Goal: Task Accomplishment & Management: Use online tool/utility

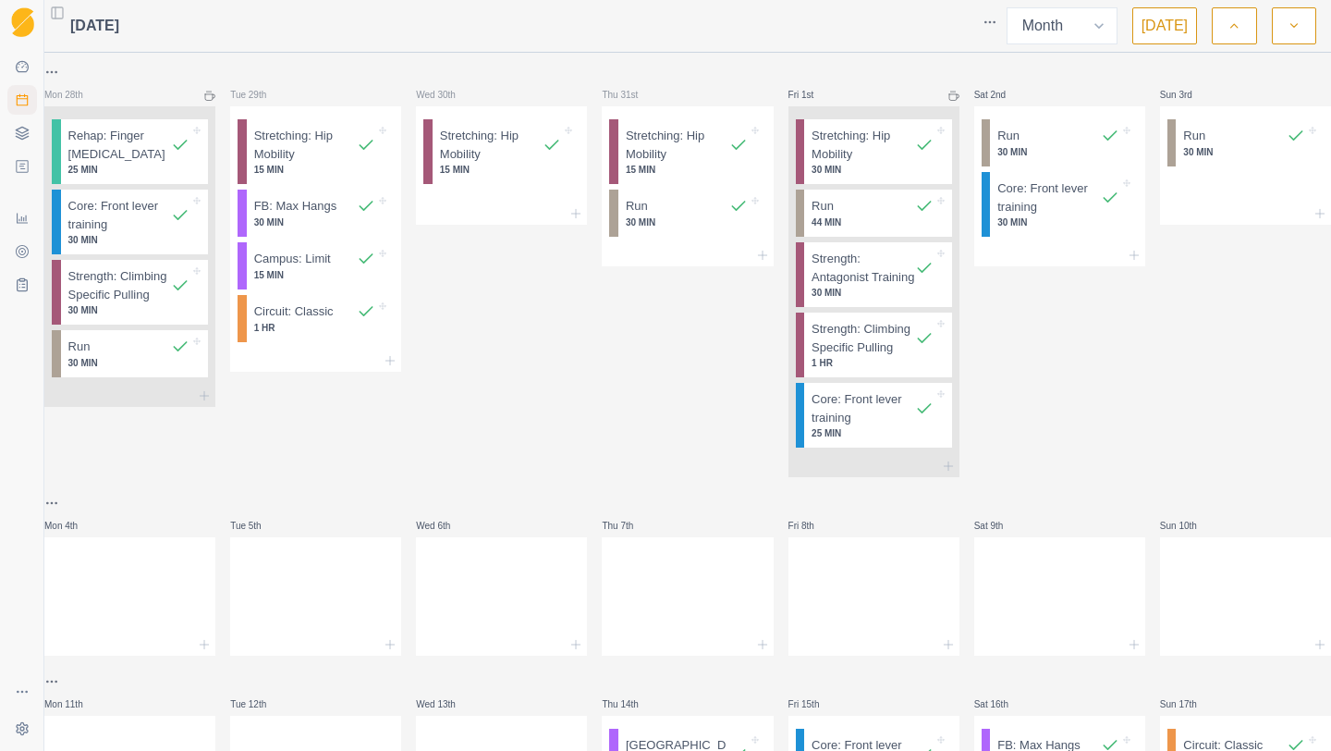
select select "month"
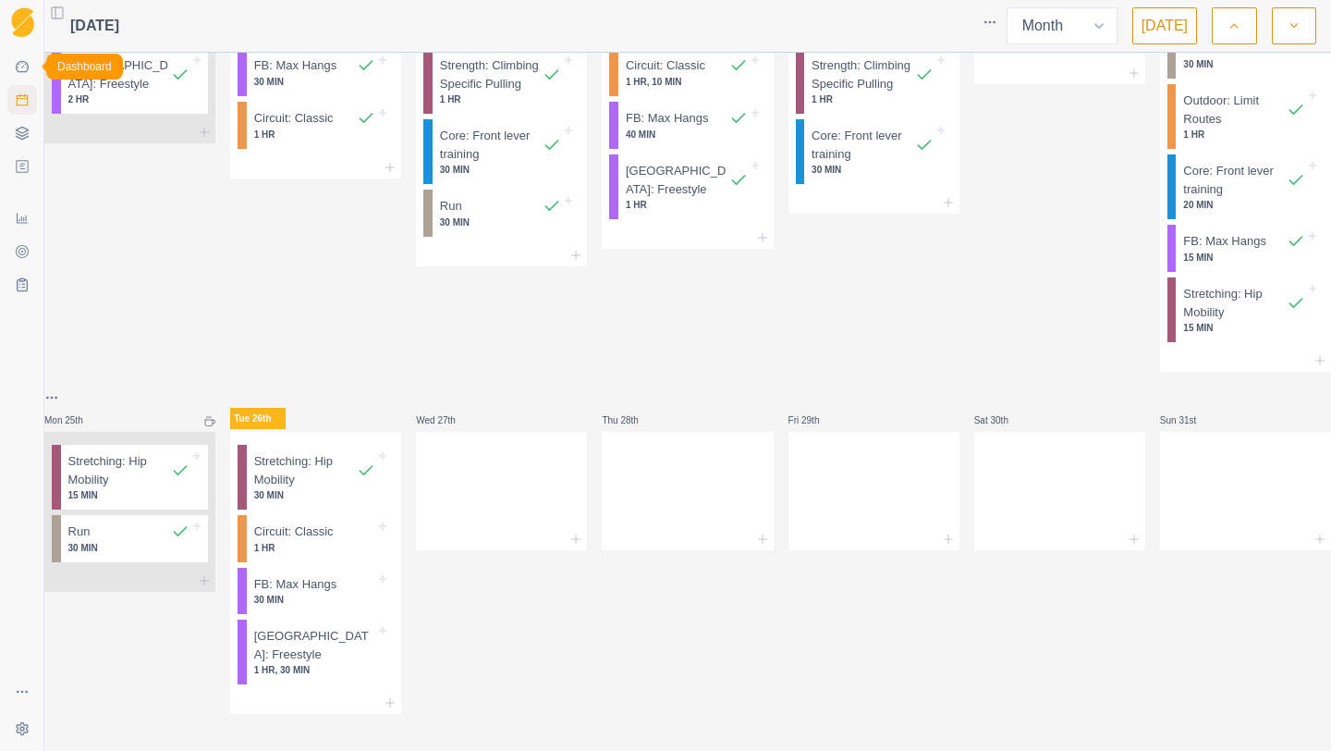
click at [12, 73] on link "Dashboard" at bounding box center [22, 67] width 30 height 30
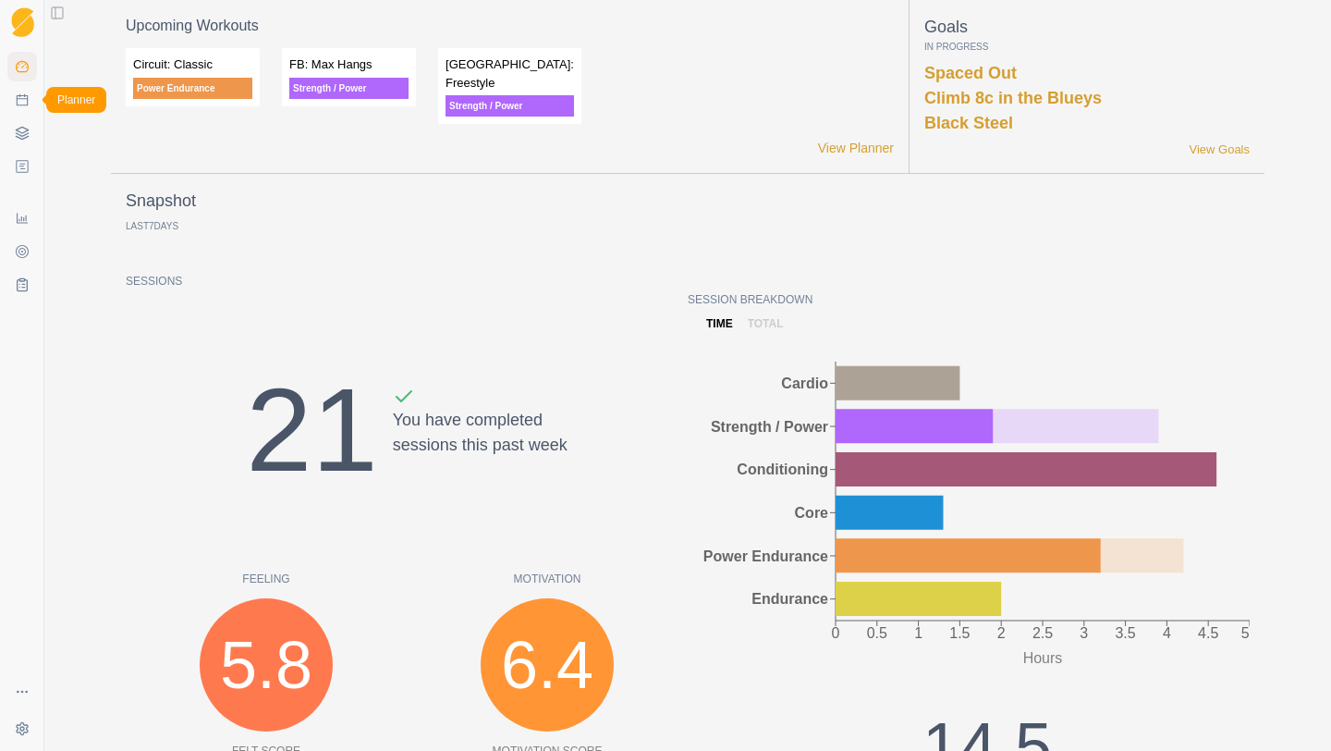
click at [21, 101] on icon at bounding box center [22, 99] width 15 height 15
select select "month"
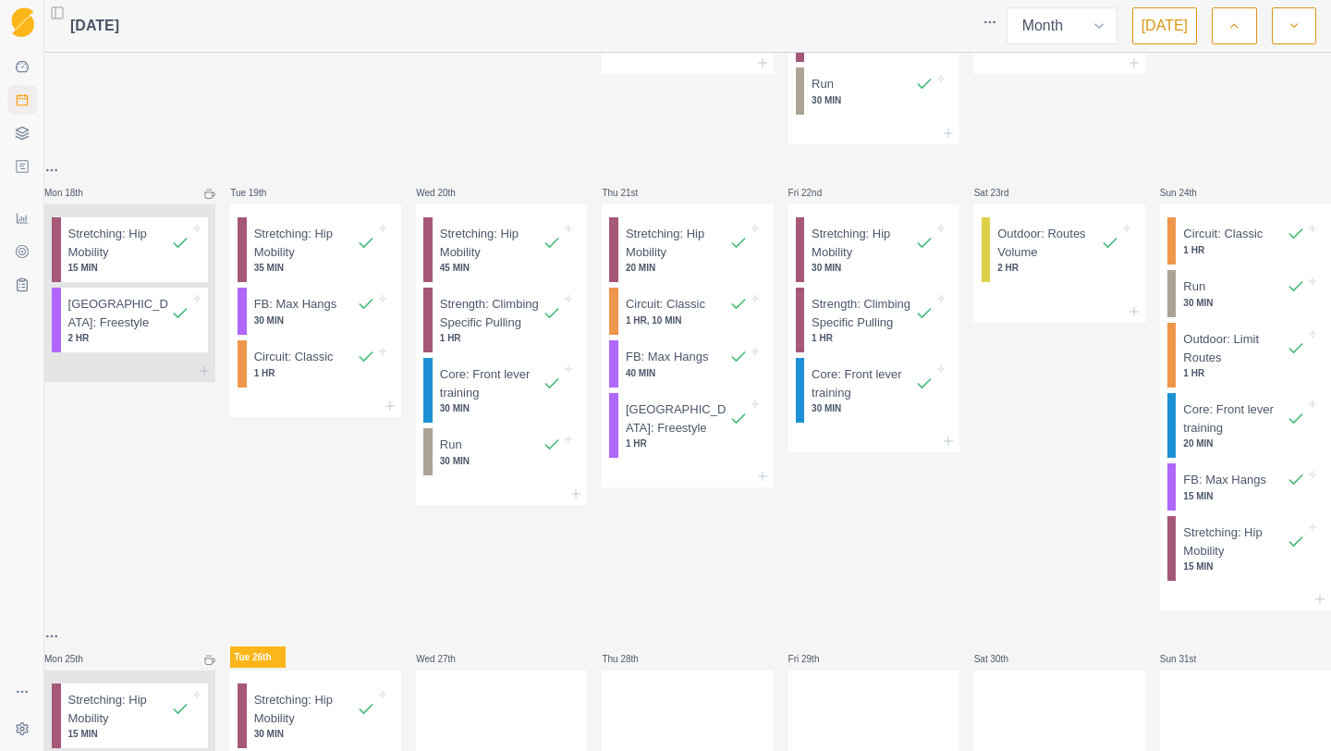
scroll to position [1124, 0]
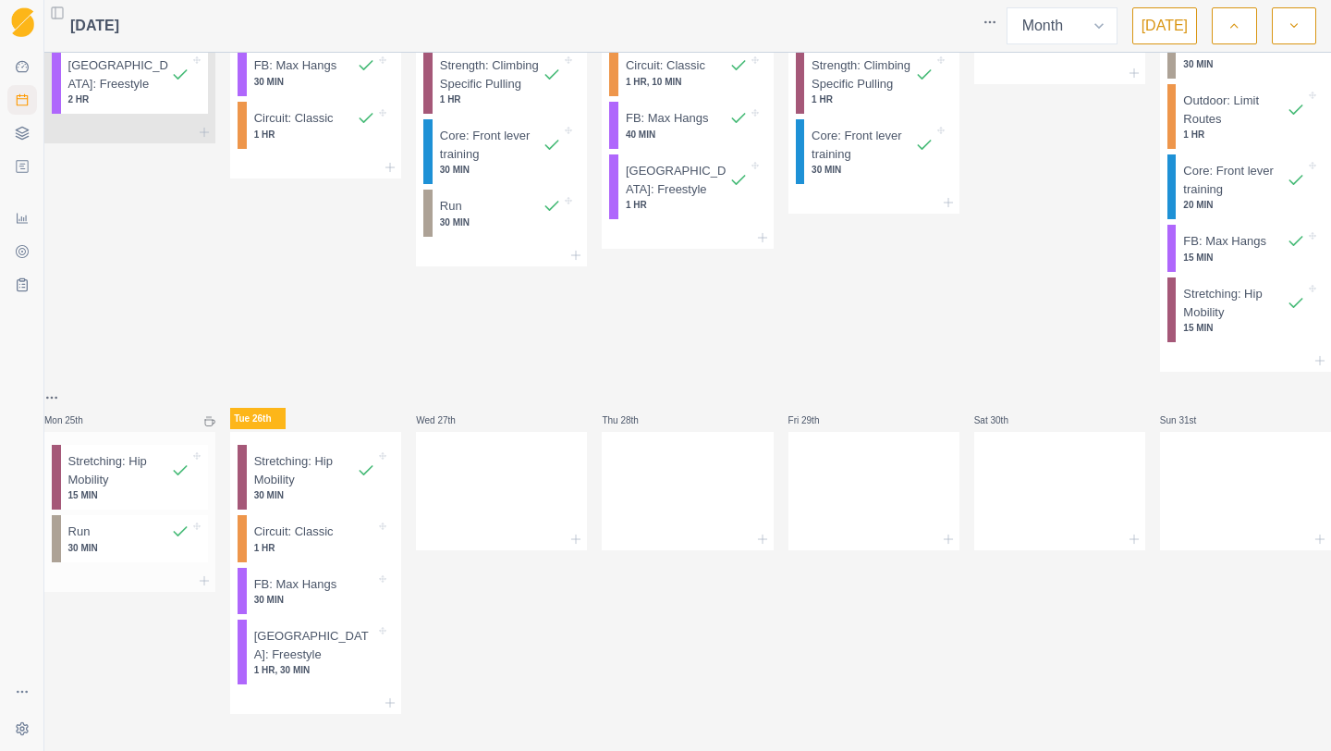
click at [205, 576] on div at bounding box center [129, 580] width 171 height 22
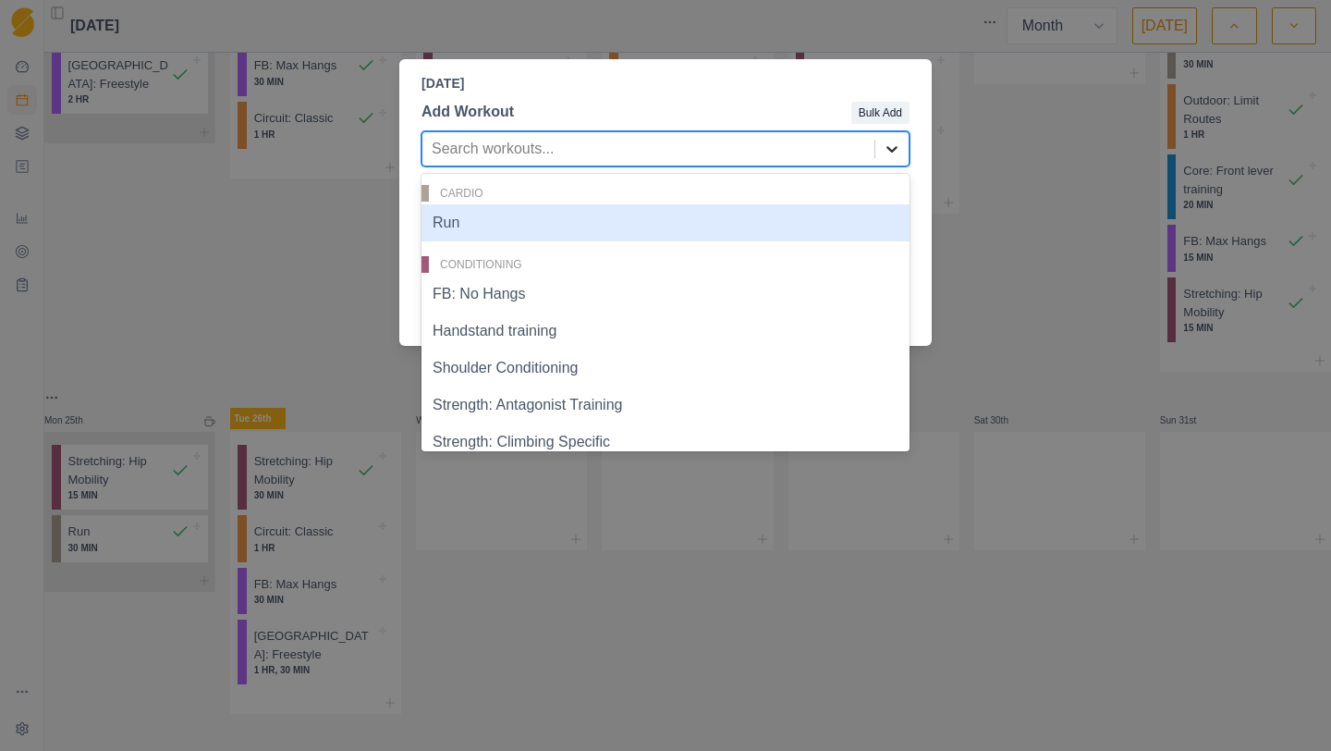
click at [897, 139] on div at bounding box center [891, 148] width 33 height 33
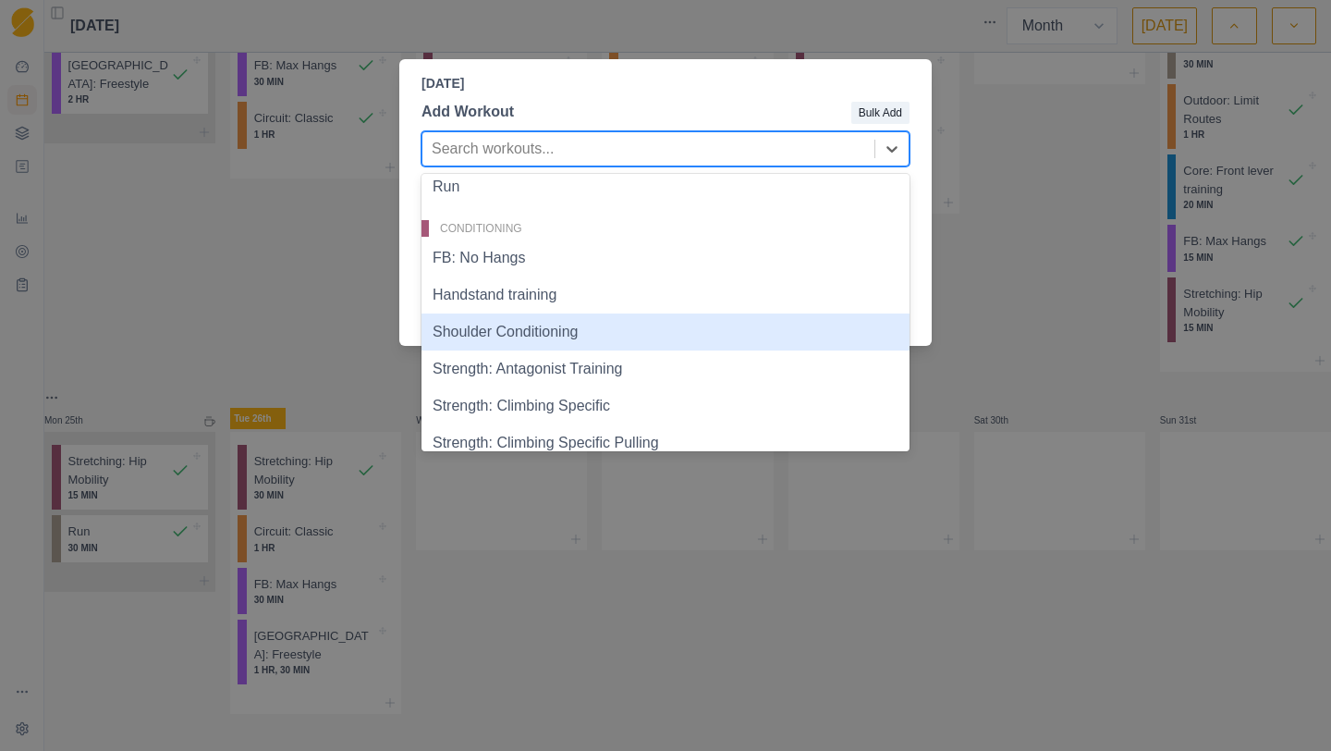
scroll to position [41, 0]
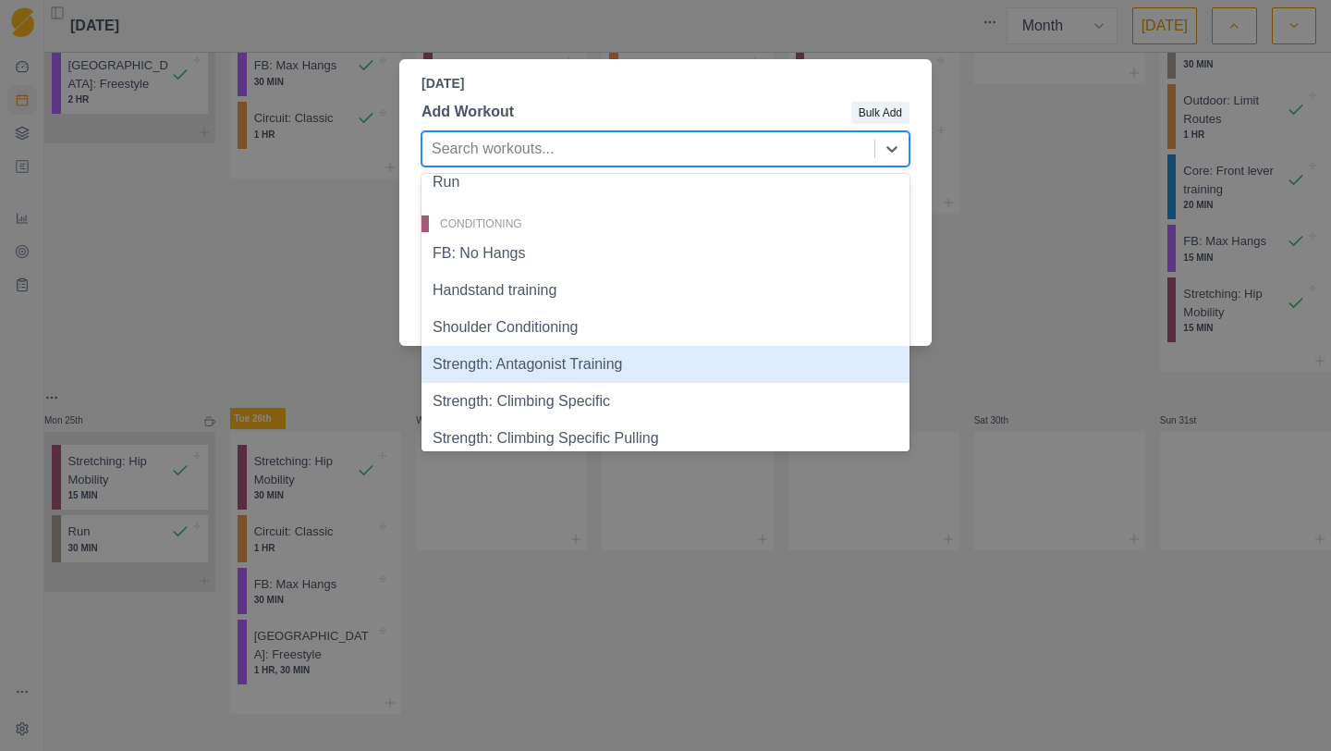
click at [536, 358] on div "Strength: Antagonist Training" at bounding box center [666, 364] width 488 height 37
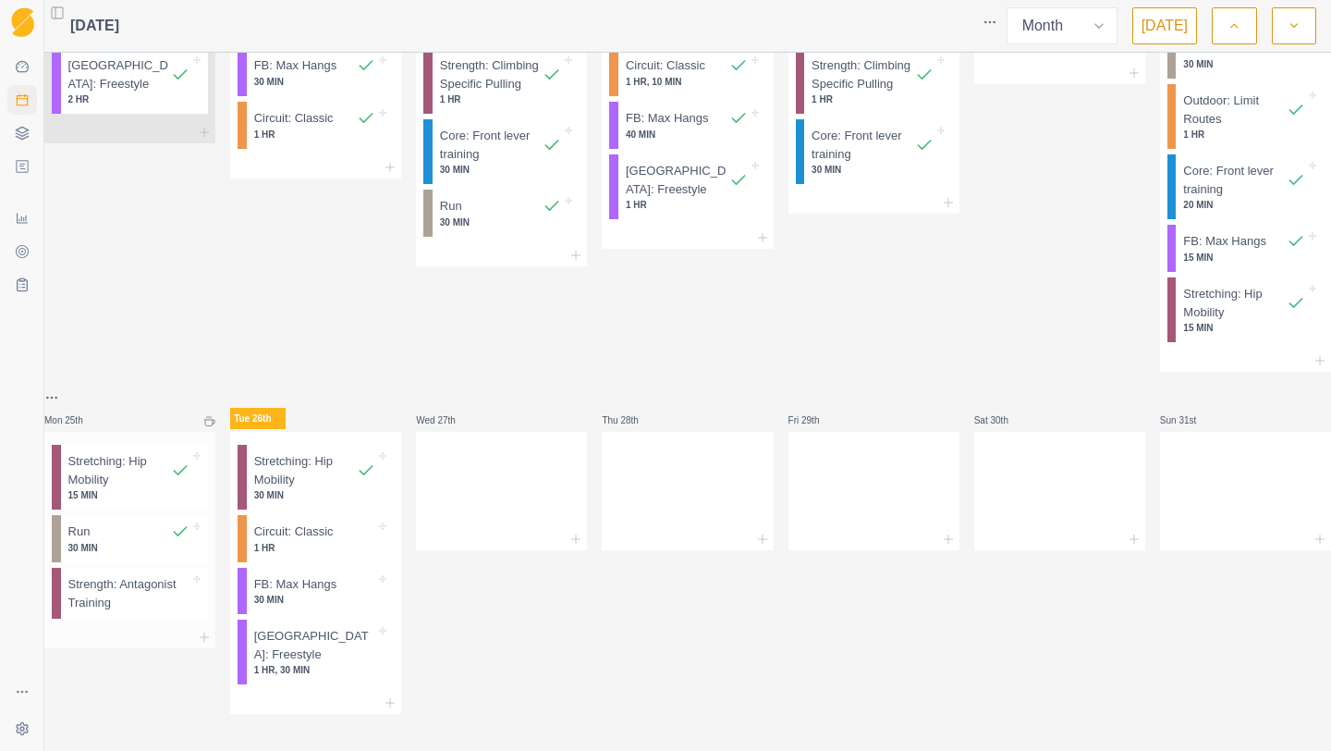
click at [178, 589] on p "Strength: Antagonist Training" at bounding box center [129, 593] width 122 height 36
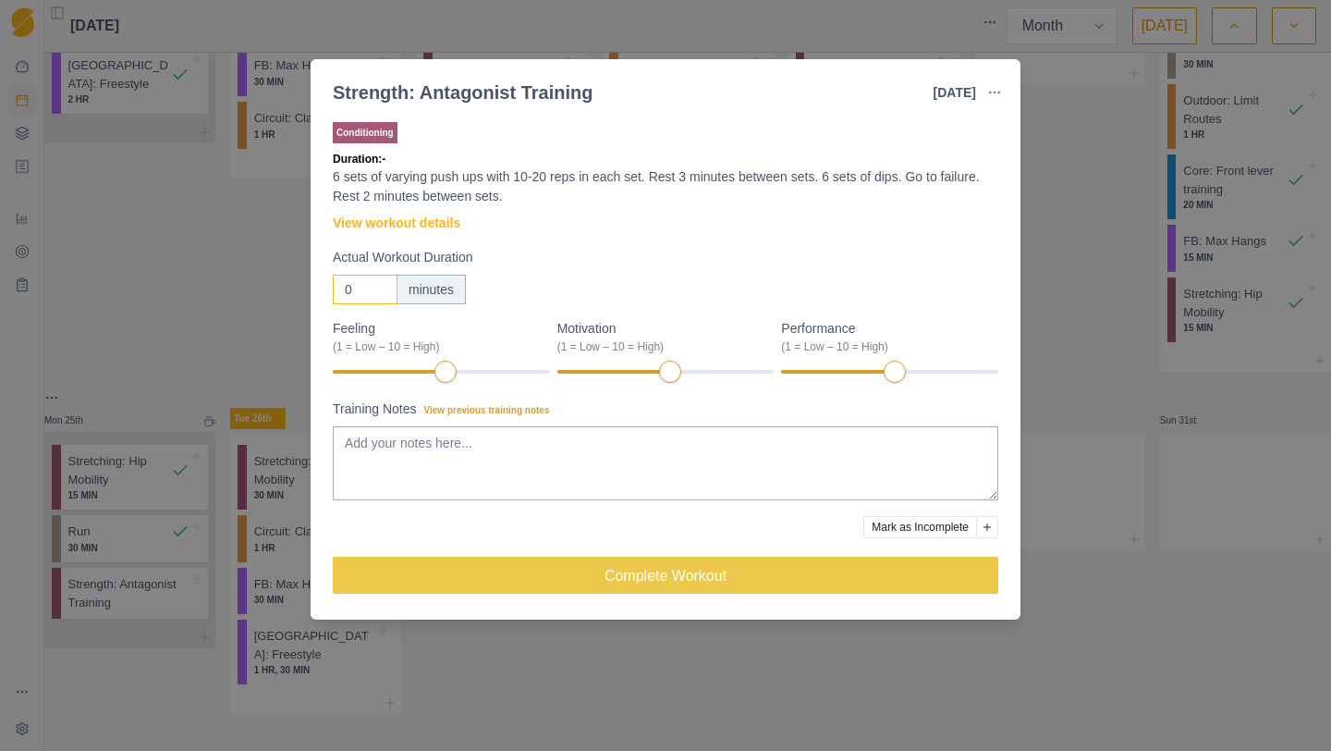
click at [386, 289] on input "0" at bounding box center [365, 290] width 65 height 30
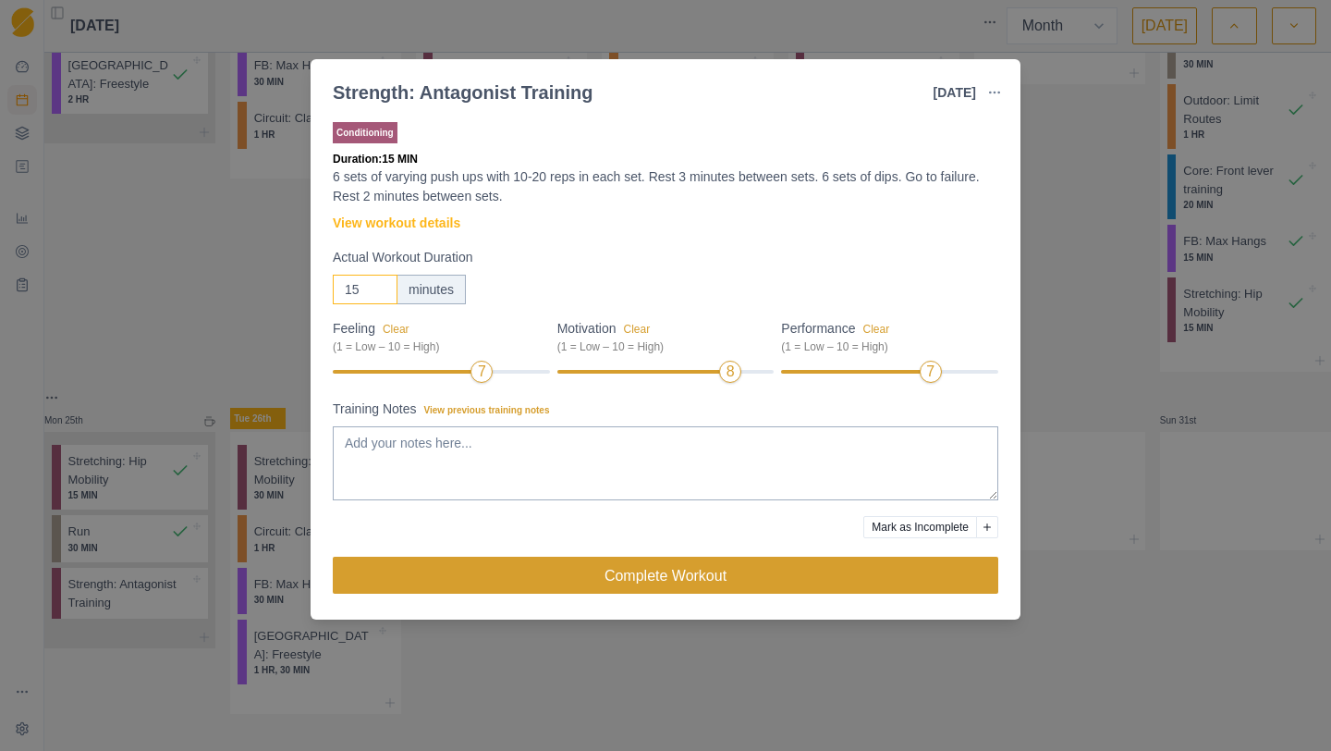
type input "15"
click at [880, 563] on button "Complete Workout" at bounding box center [666, 575] width 666 height 37
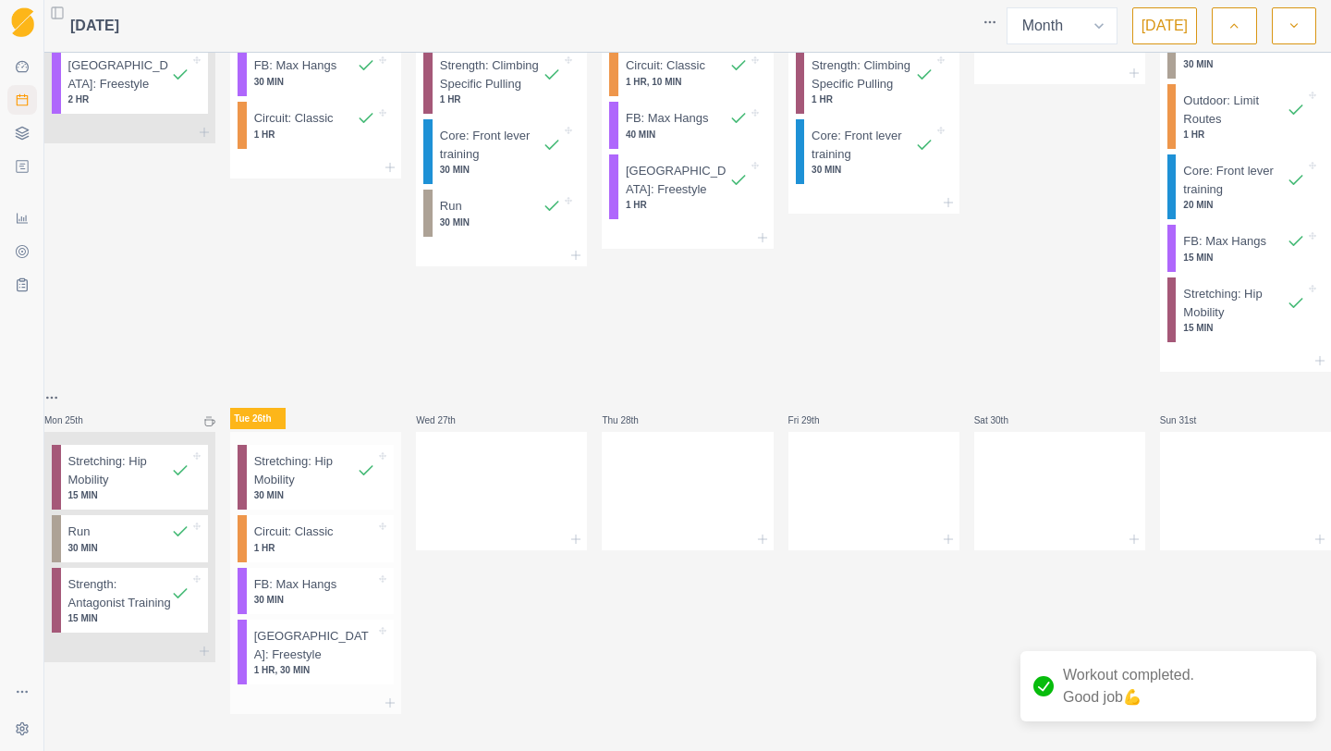
click at [381, 692] on div at bounding box center [315, 703] width 171 height 22
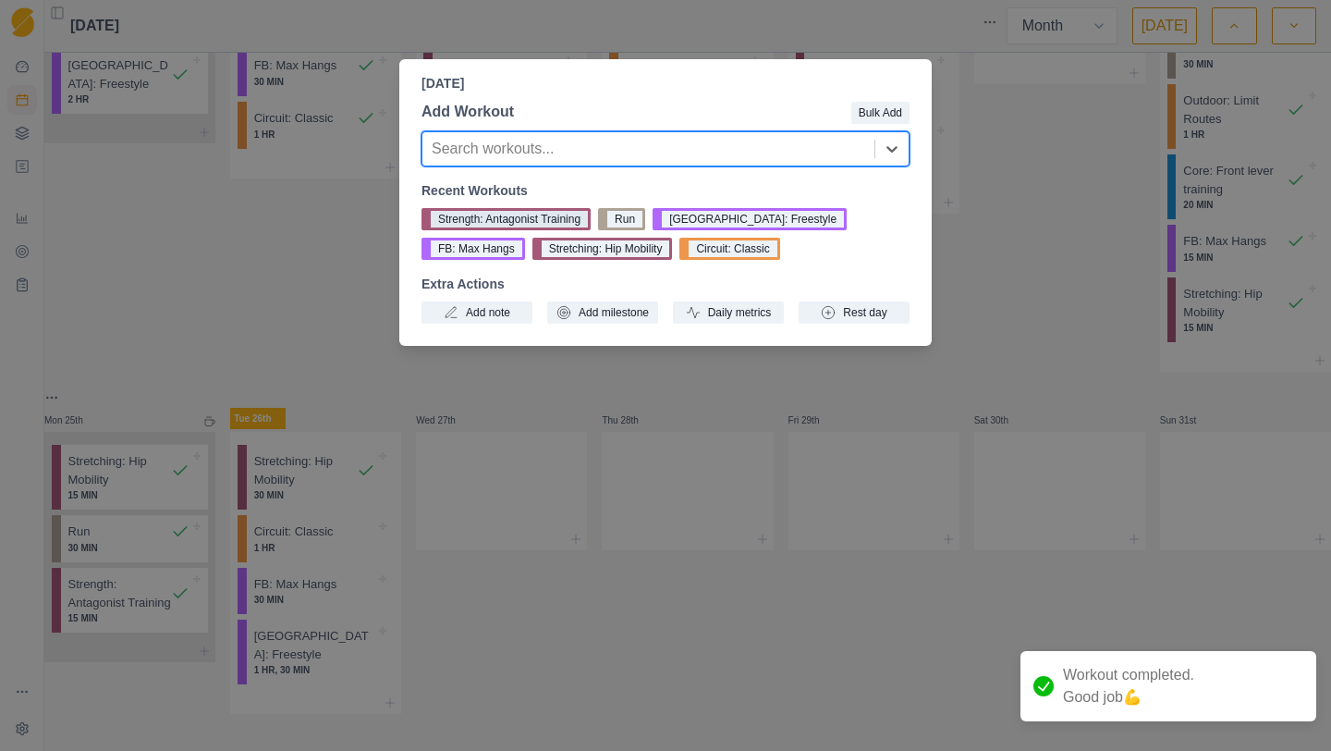
click at [568, 218] on button "Strength: Antagonist Training" at bounding box center [506, 219] width 169 height 22
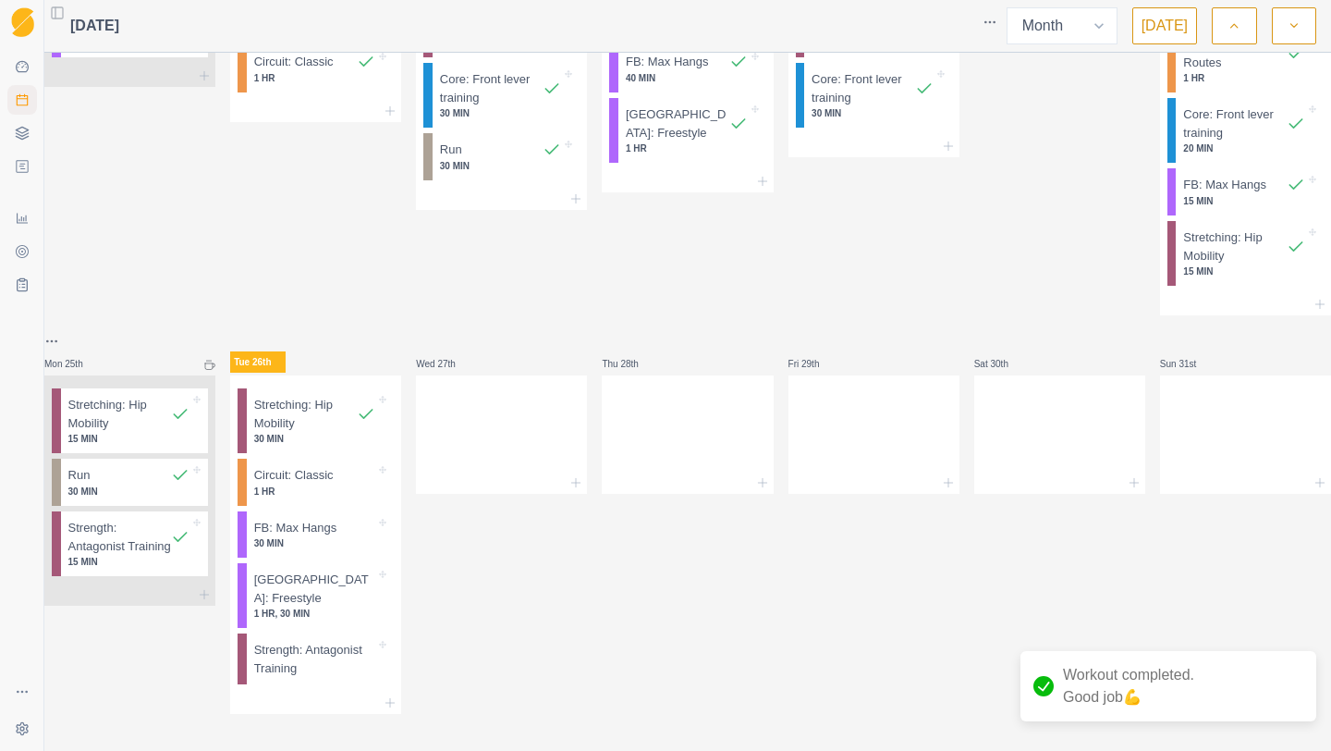
click at [338, 498] on p "1 HR" at bounding box center [315, 491] width 122 height 14
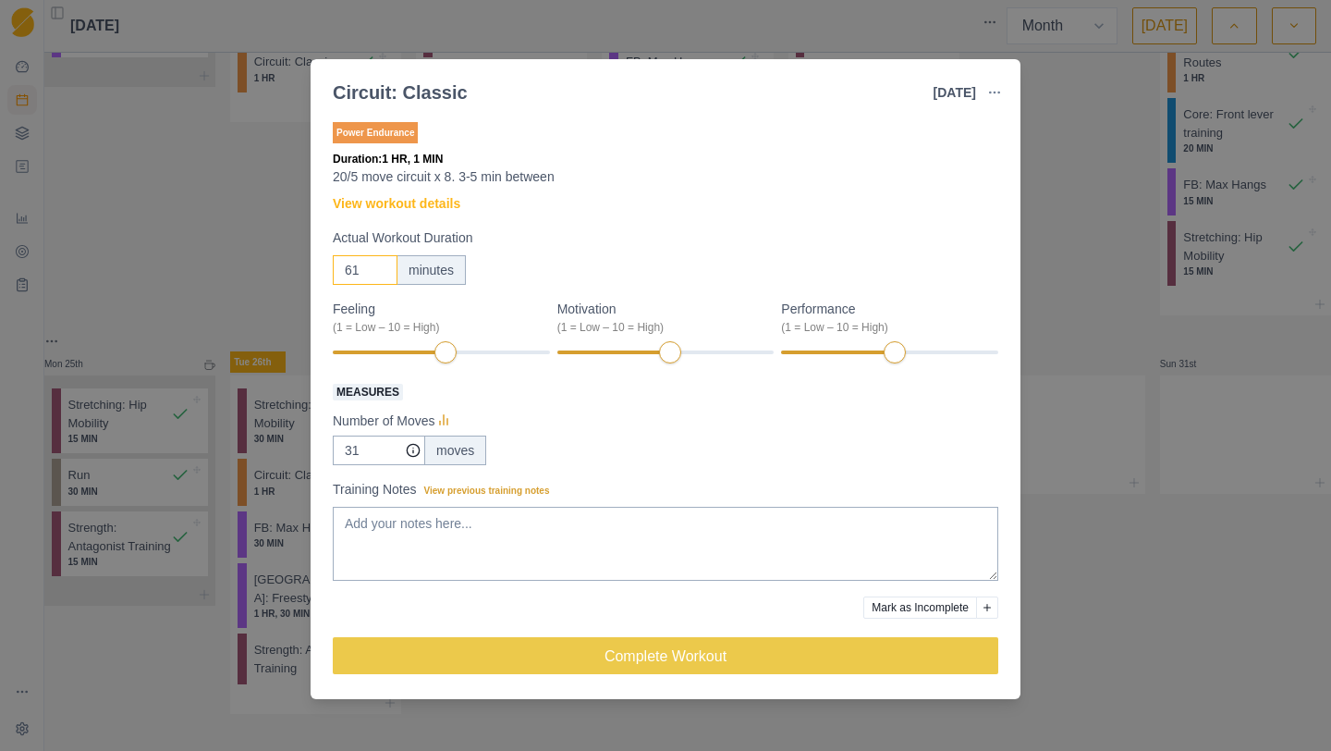
click at [373, 268] on input "61" at bounding box center [365, 270] width 65 height 30
type input "6"
click at [869, 351] on div at bounding box center [829, 352] width 96 height 4
type input "45"
click at [361, 453] on input "31" at bounding box center [379, 450] width 92 height 30
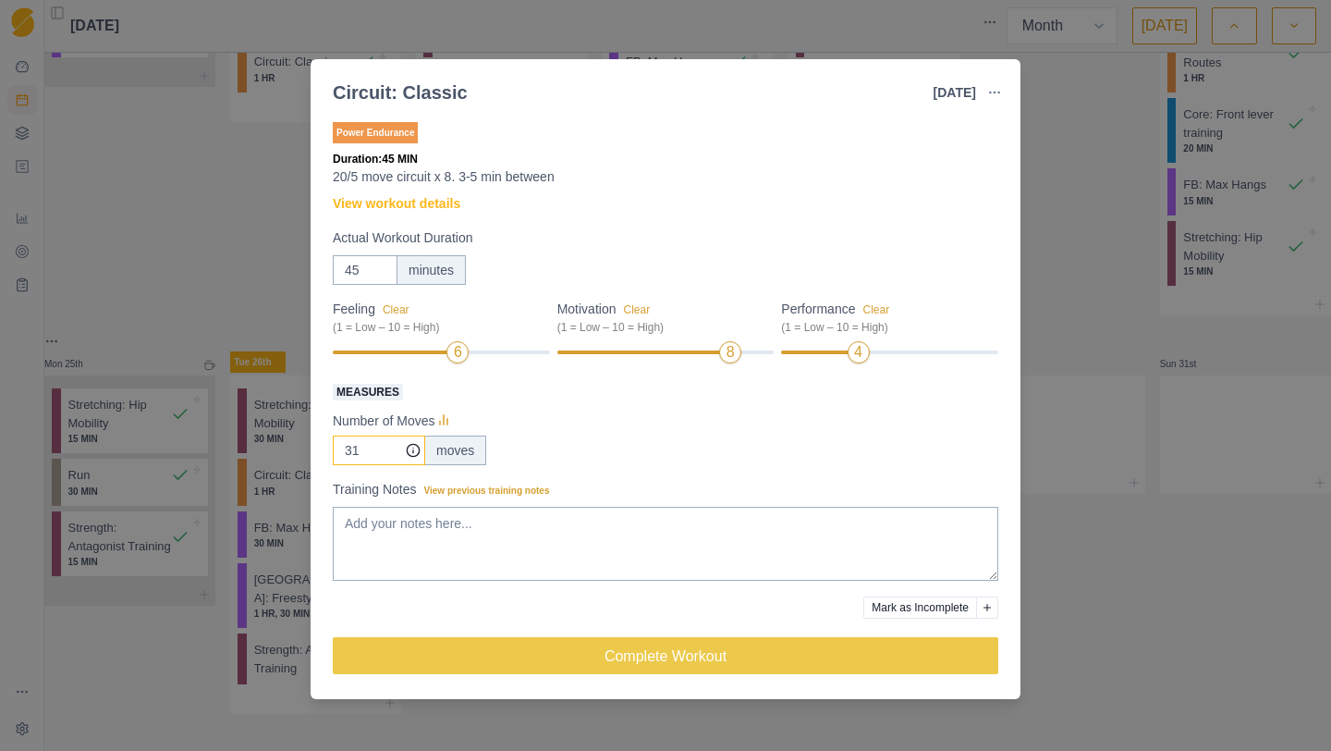
type input "3"
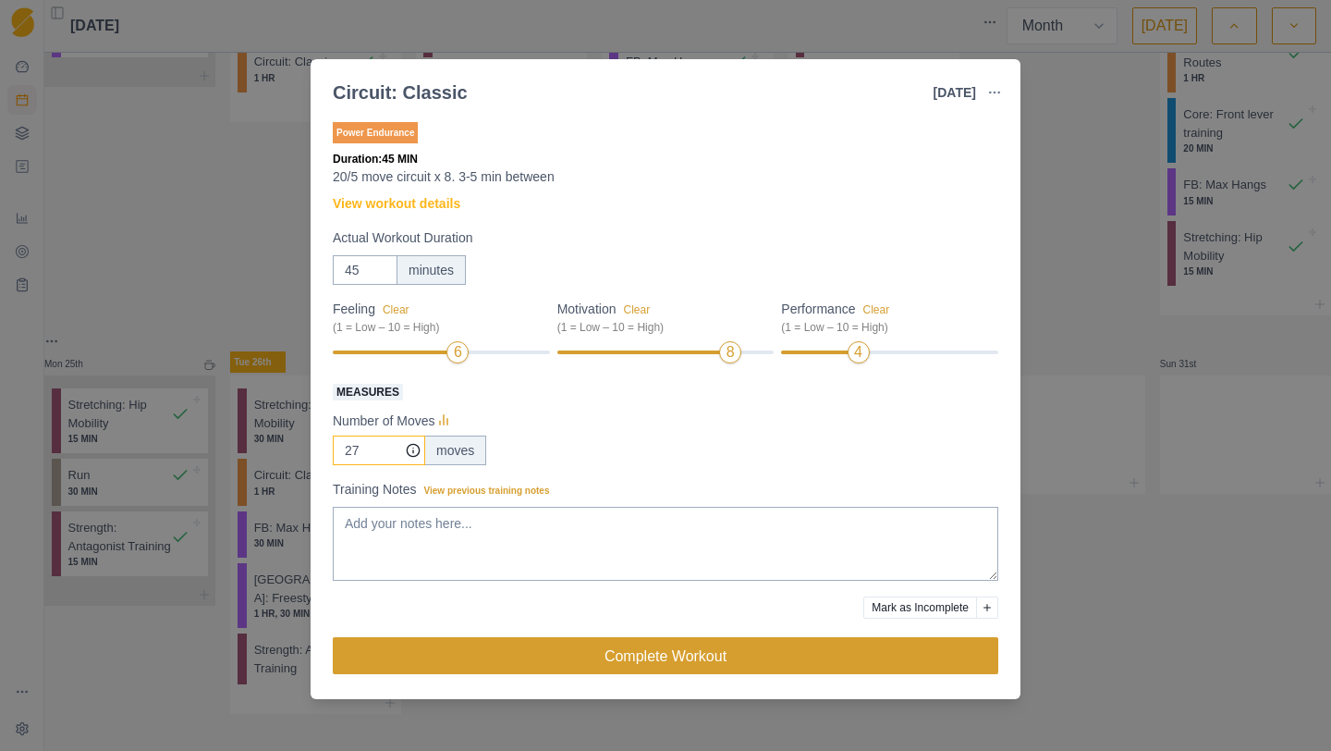
type input "27"
click at [513, 642] on button "Complete Workout" at bounding box center [666, 655] width 666 height 37
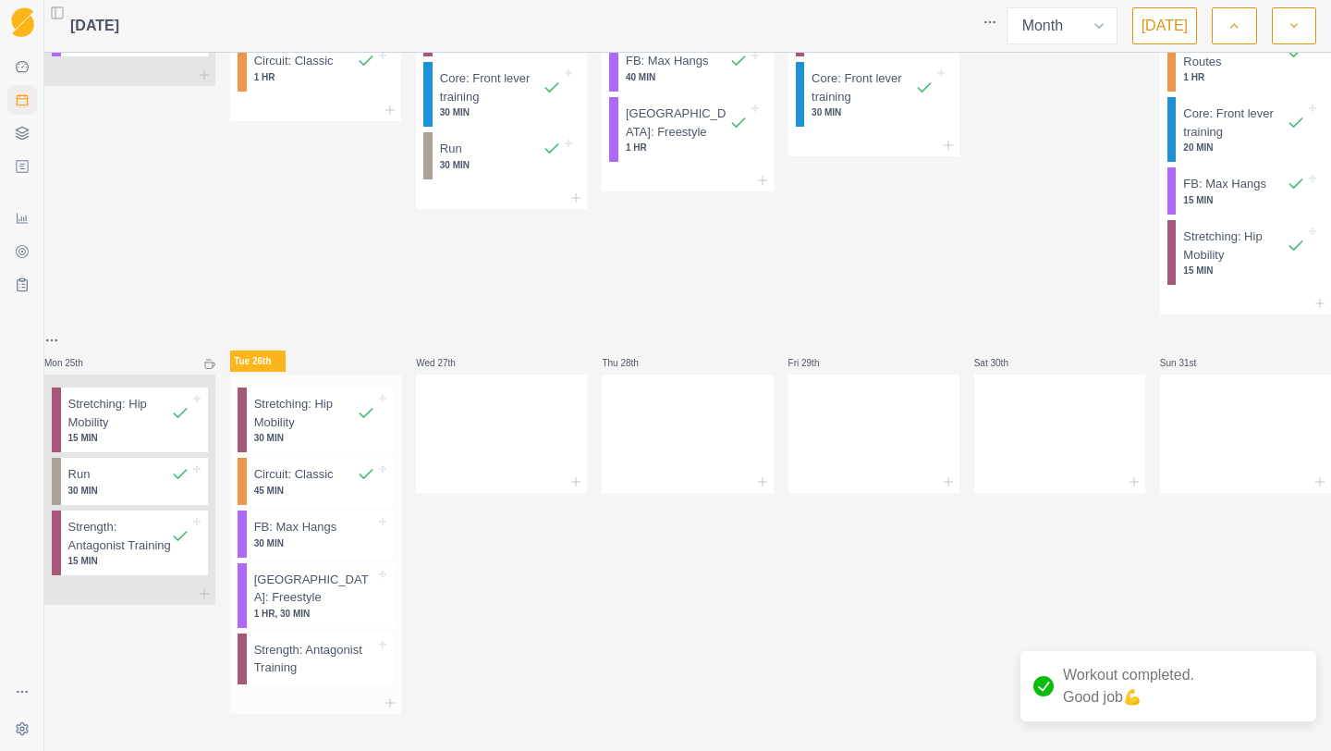
click at [343, 550] on p "30 MIN" at bounding box center [315, 543] width 122 height 14
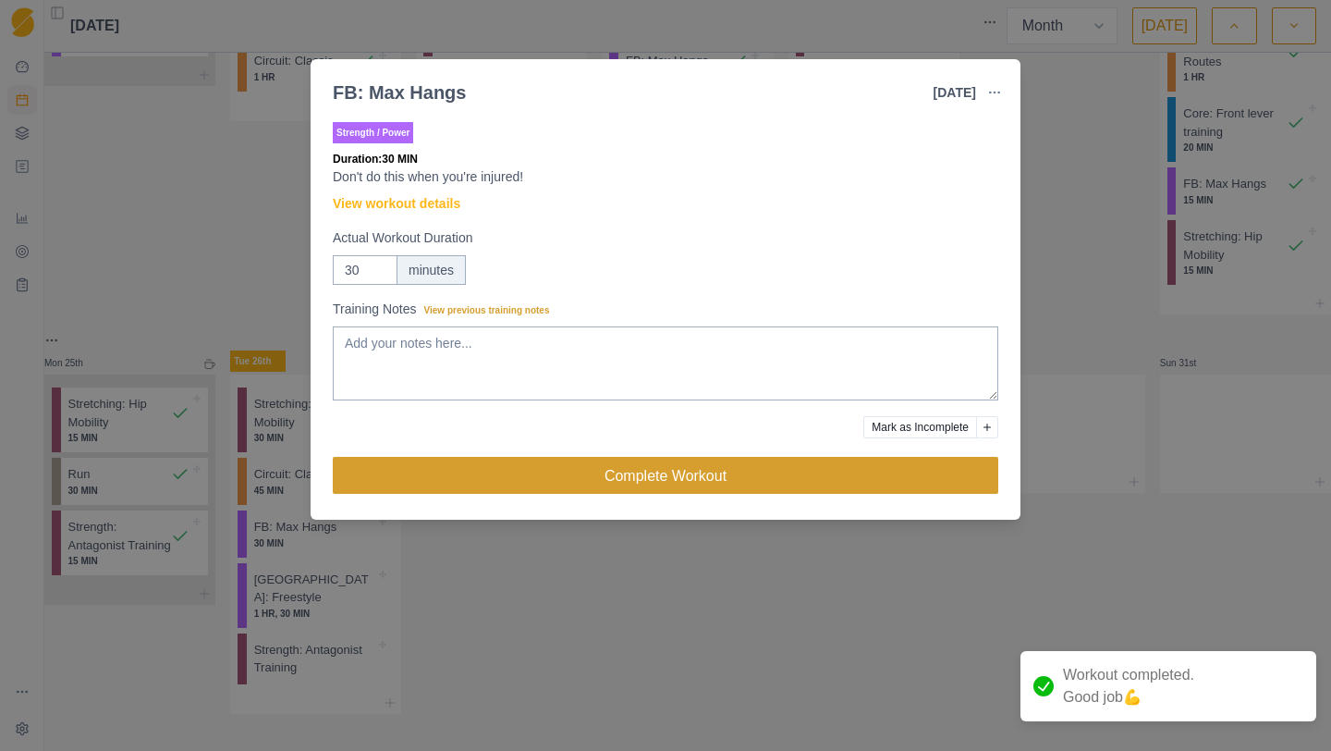
click at [533, 487] on button "Complete Workout" at bounding box center [666, 475] width 666 height 37
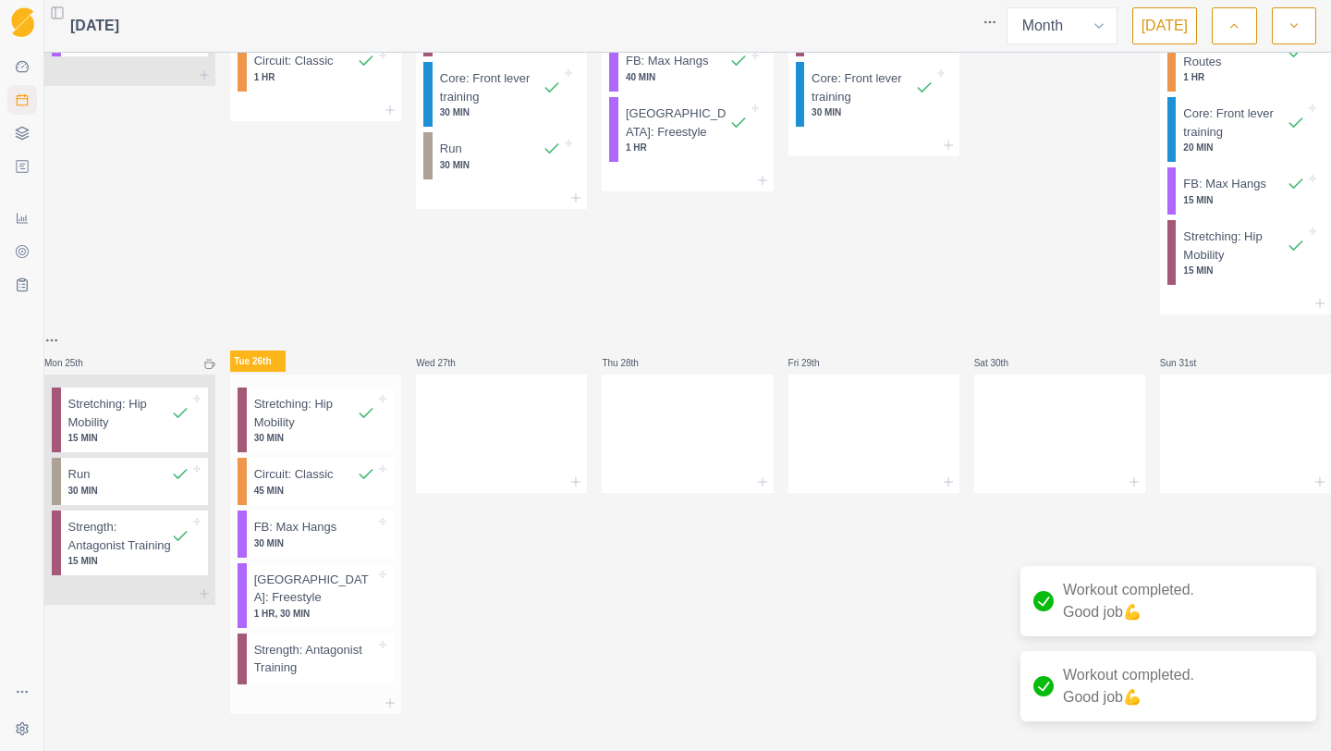
click at [321, 620] on p "1 HR, 30 MIN" at bounding box center [315, 613] width 122 height 14
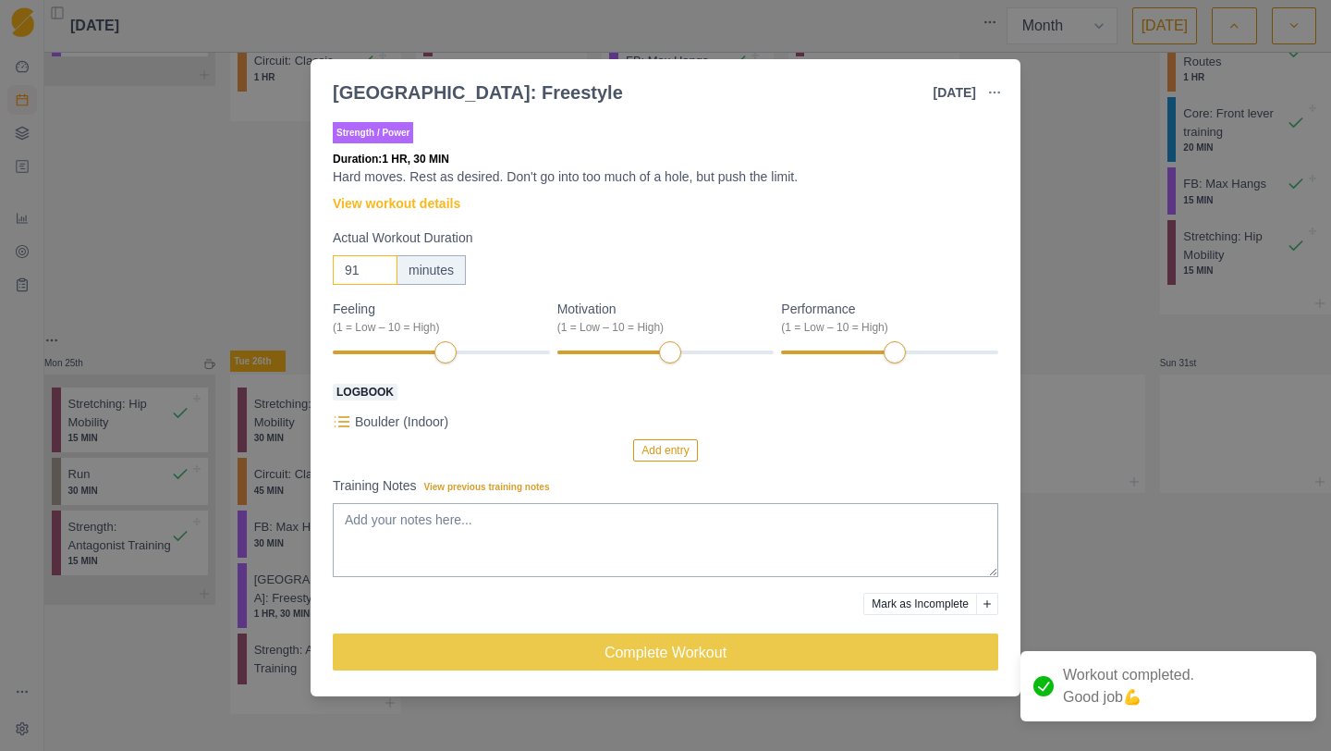
click at [373, 264] on input "91" at bounding box center [365, 270] width 65 height 30
type input "9"
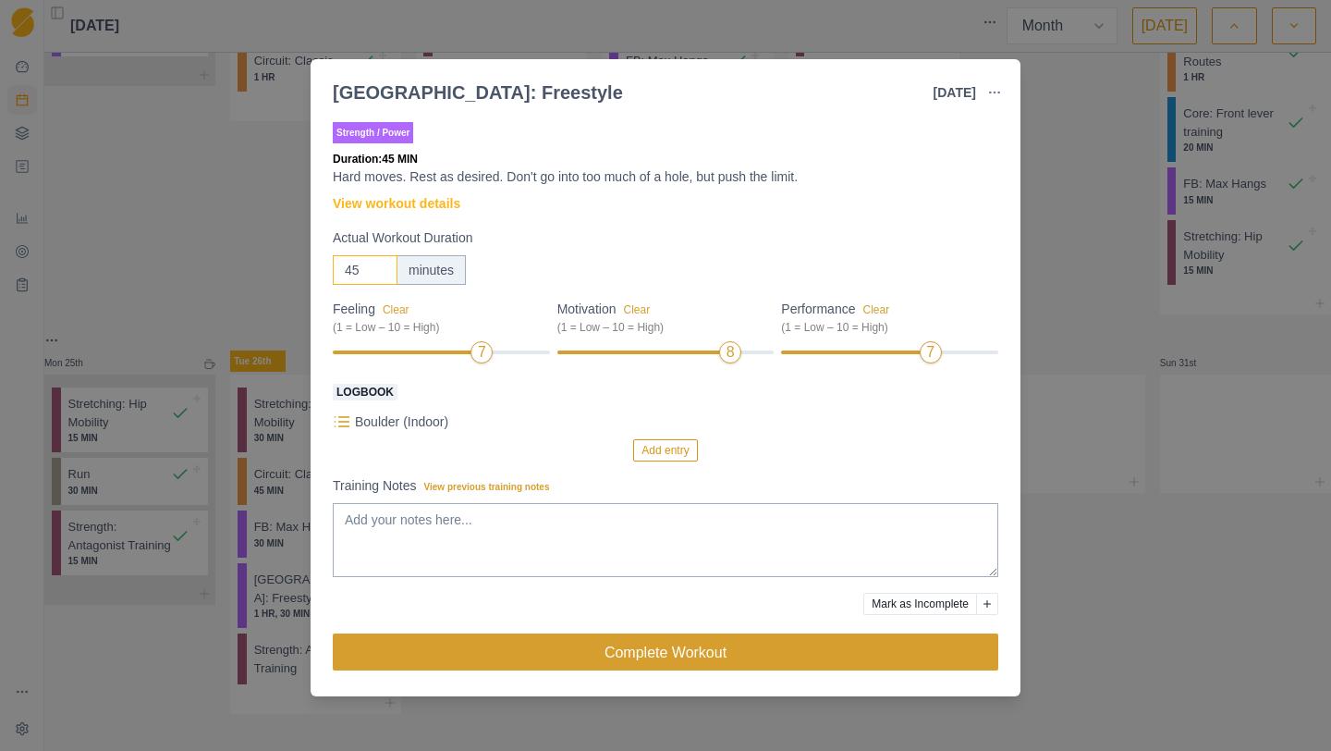
type input "45"
click at [703, 641] on button "Complete Workout" at bounding box center [666, 651] width 666 height 37
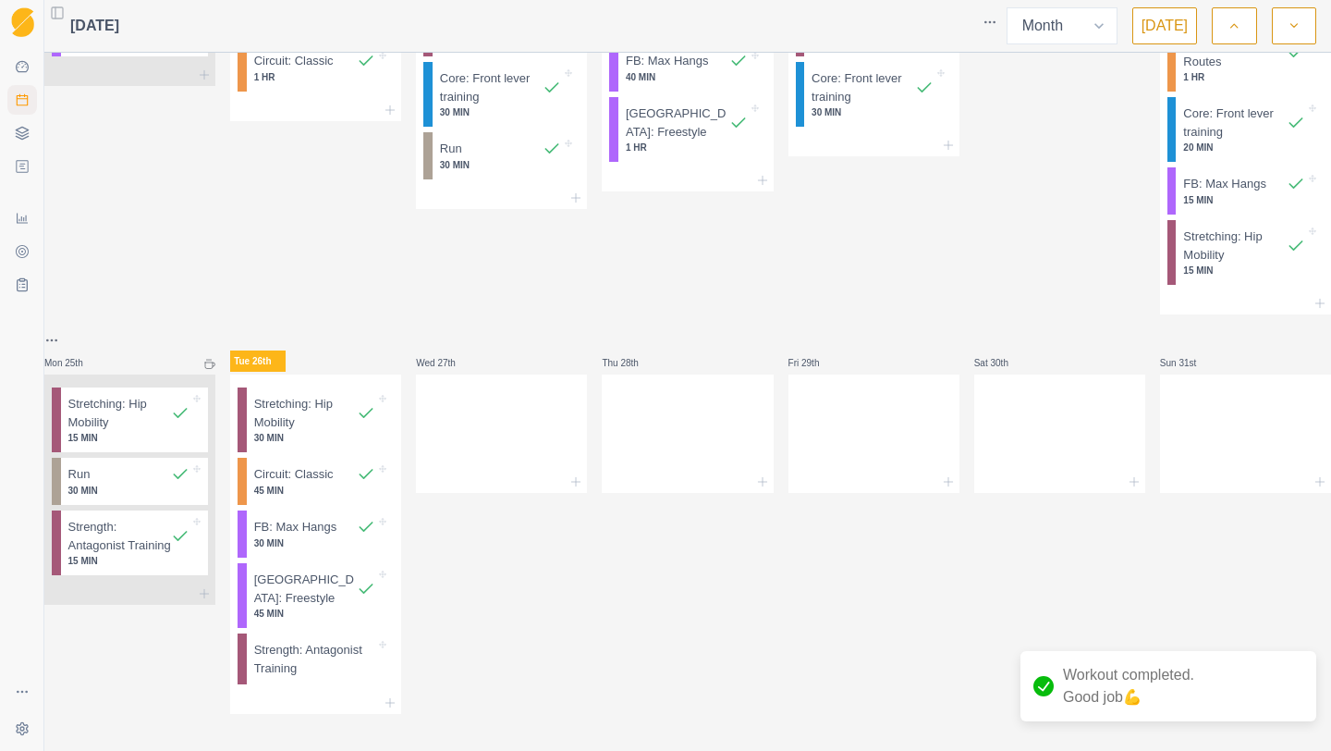
click at [306, 677] on p "Strength: Antagonist Training" at bounding box center [315, 659] width 122 height 36
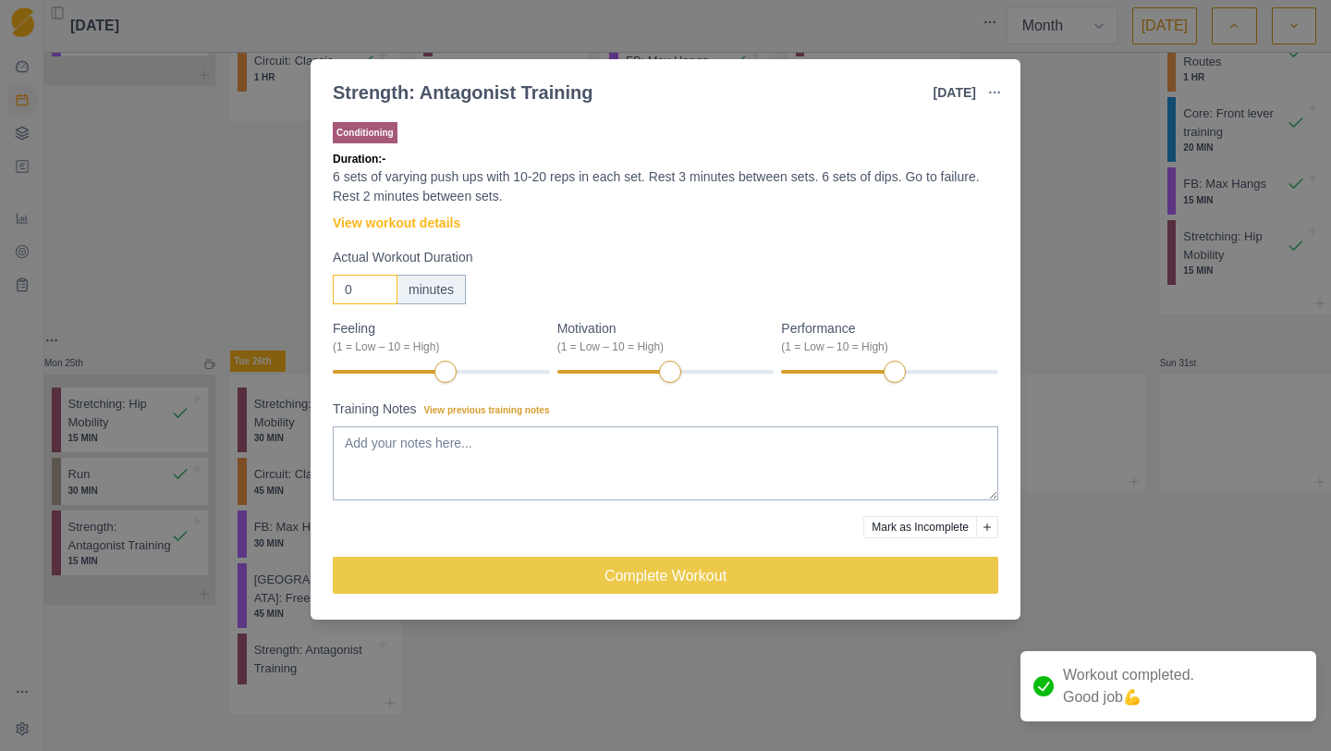
click at [361, 287] on input "0" at bounding box center [365, 290] width 65 height 30
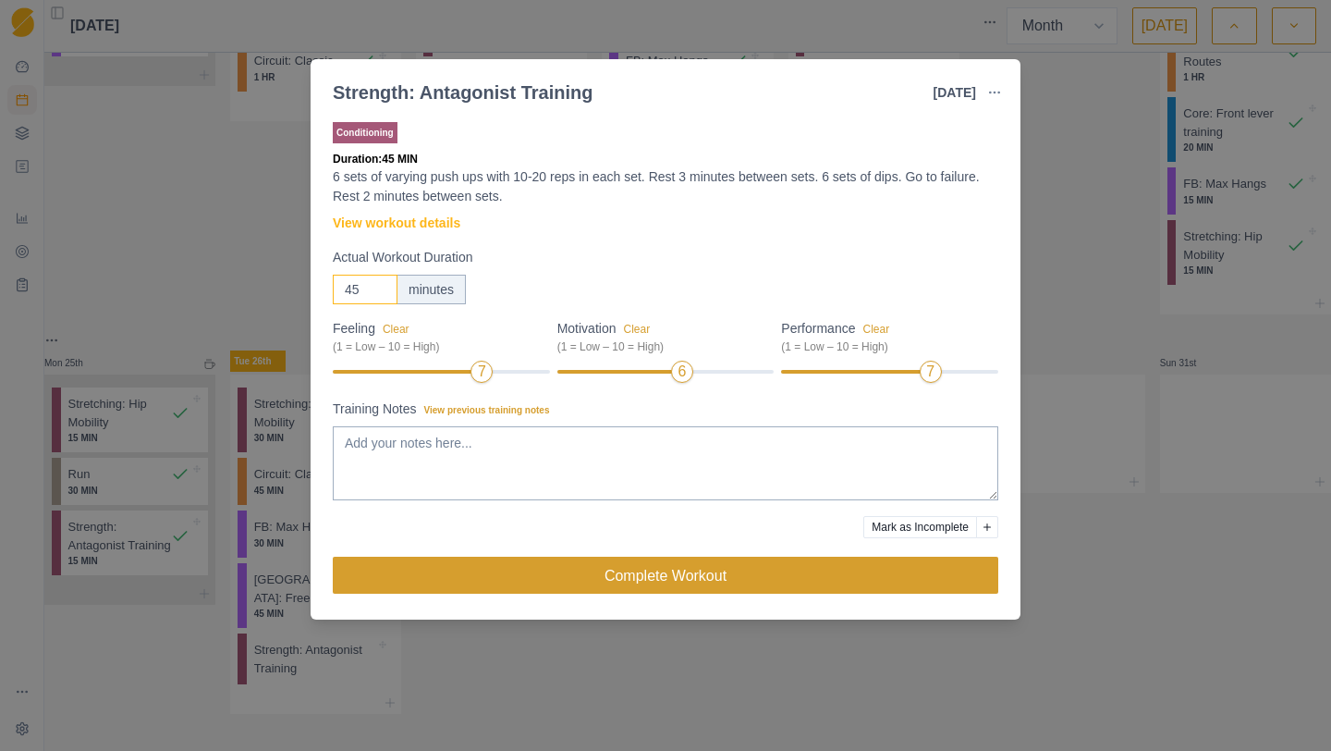
type input "45"
click at [806, 571] on button "Complete Workout" at bounding box center [666, 575] width 666 height 37
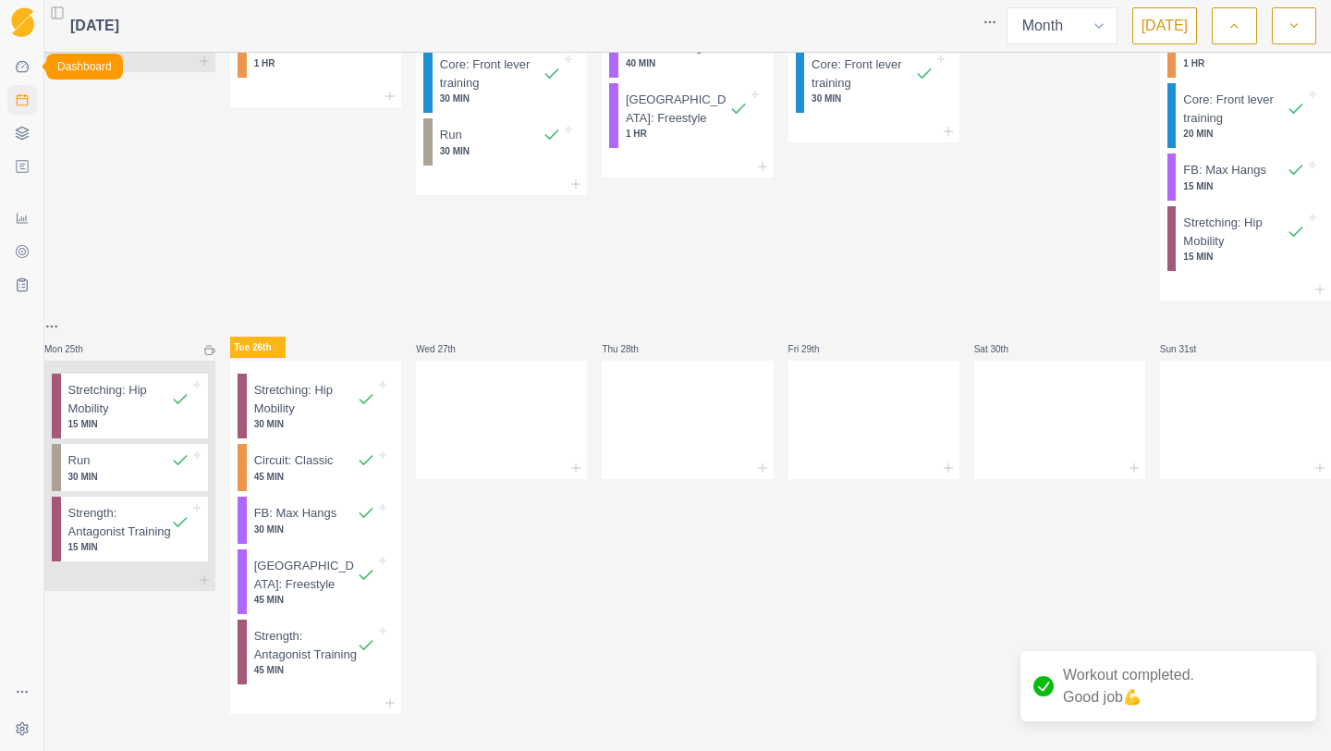
click at [26, 78] on link "Dashboard" at bounding box center [22, 67] width 30 height 30
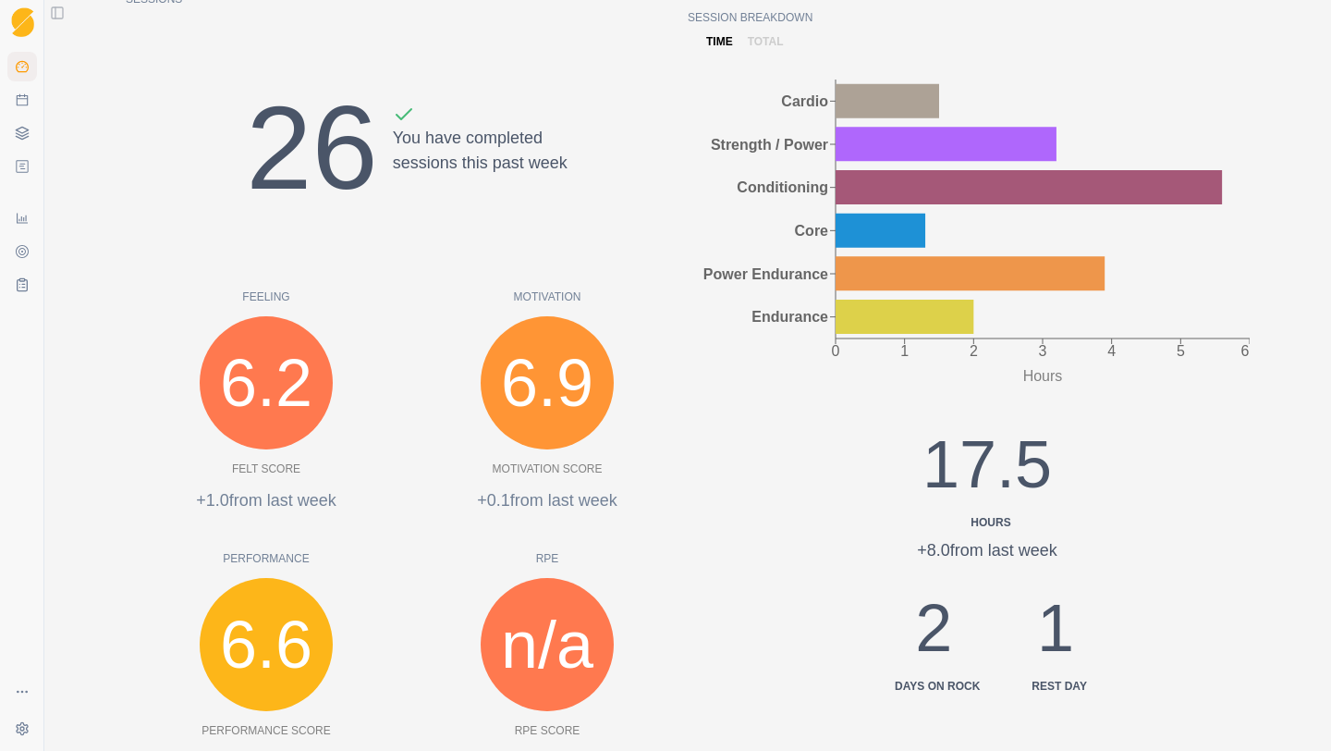
scroll to position [142, 0]
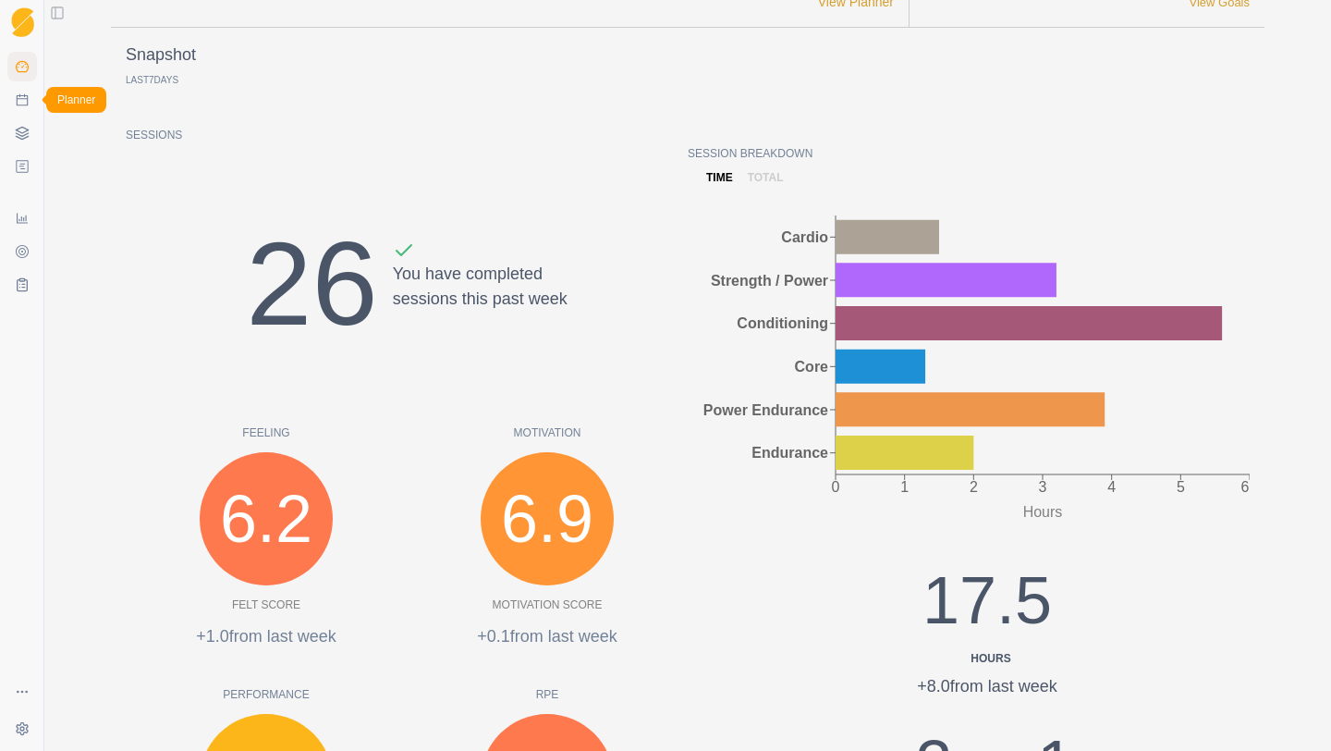
click at [18, 103] on icon at bounding box center [22, 99] width 15 height 15
select select "month"
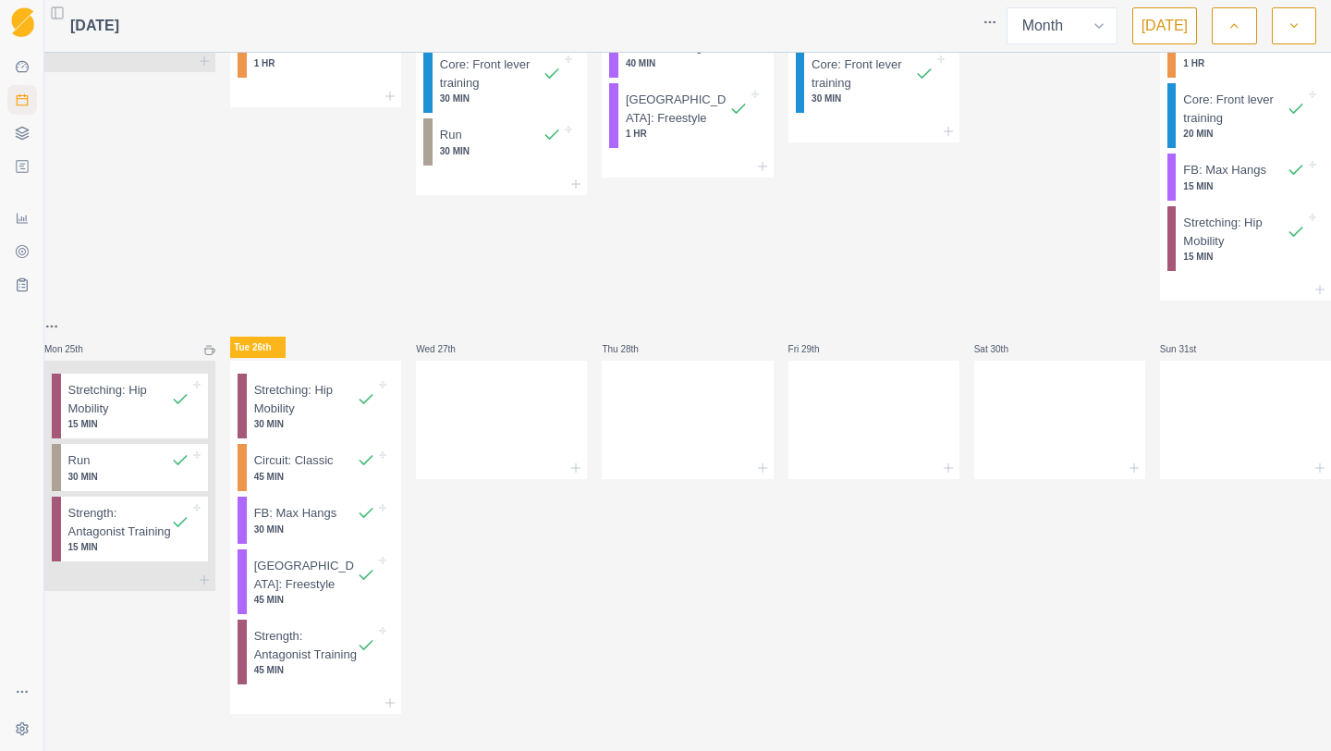
scroll to position [1149, 0]
click at [539, 457] on div at bounding box center [501, 415] width 171 height 81
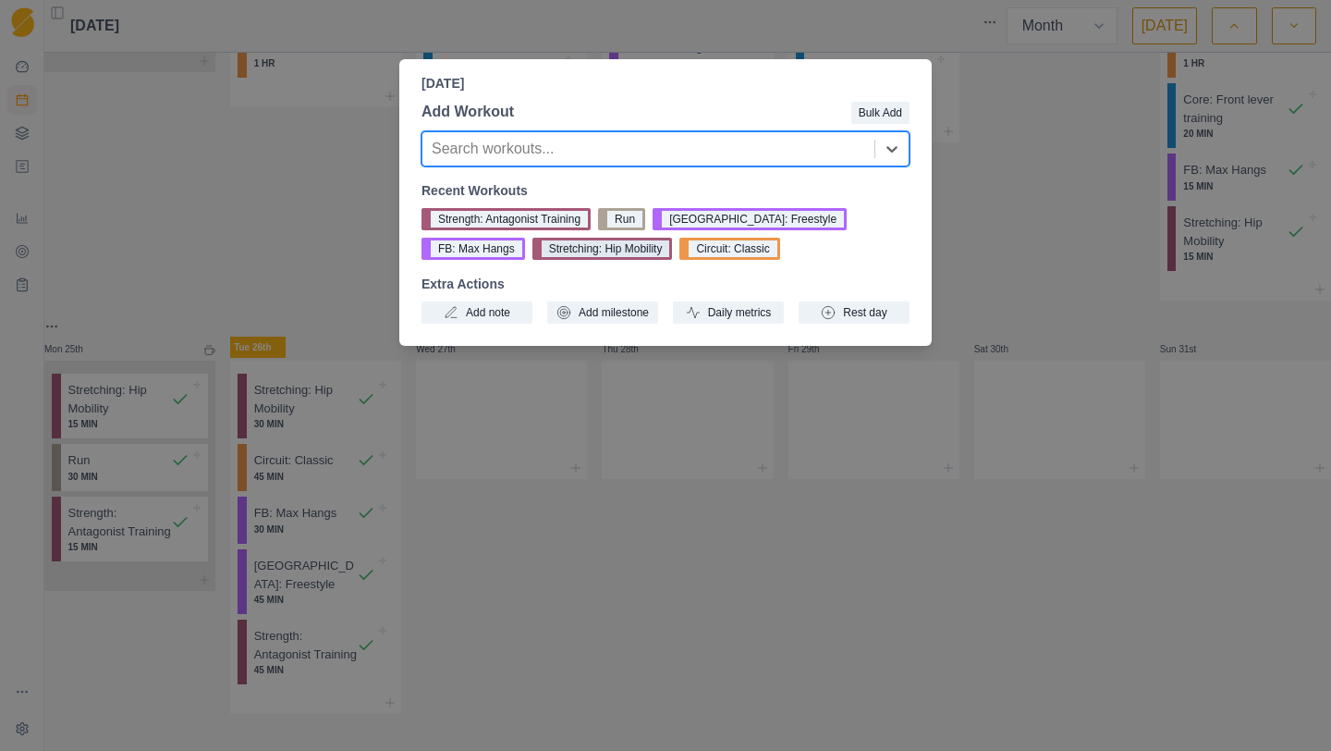
click at [542, 246] on button "Stretching: Hip Mobility" at bounding box center [603, 249] width 141 height 22
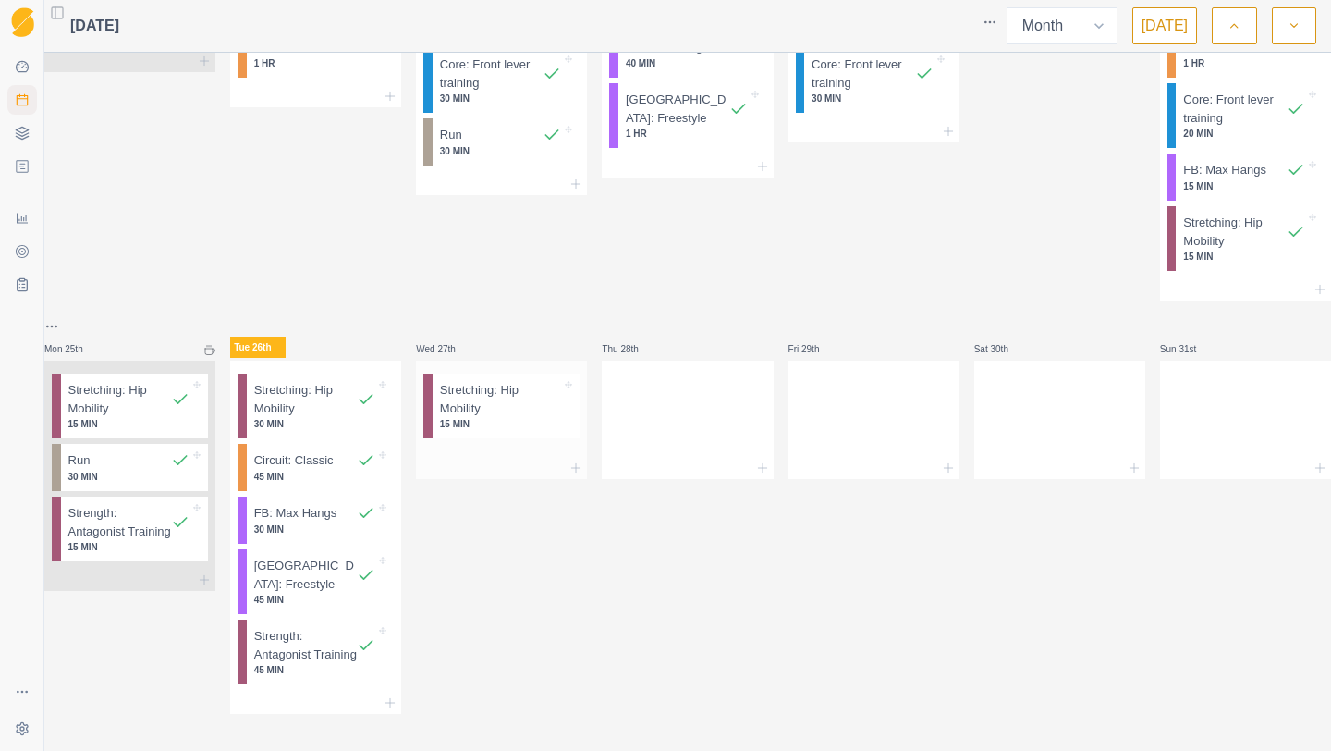
click at [547, 479] on div at bounding box center [501, 468] width 171 height 22
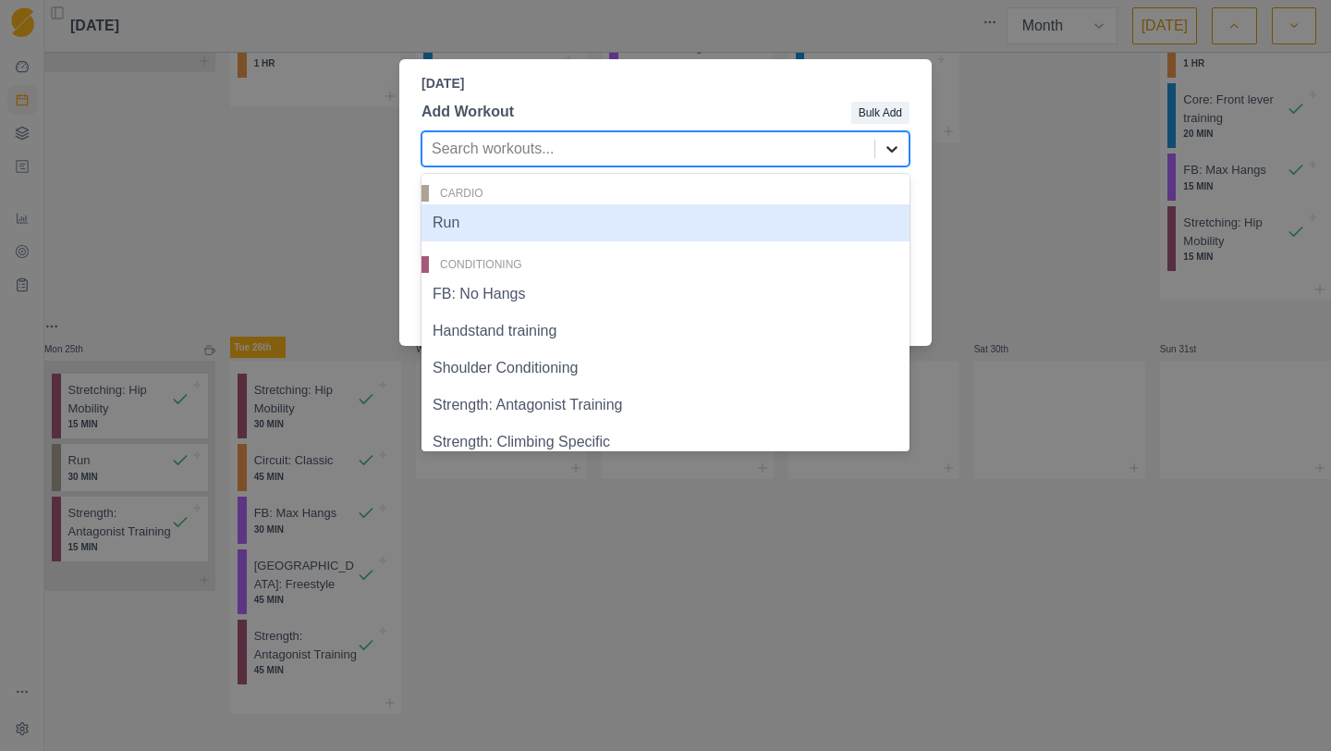
click at [897, 141] on icon at bounding box center [892, 149] width 18 height 18
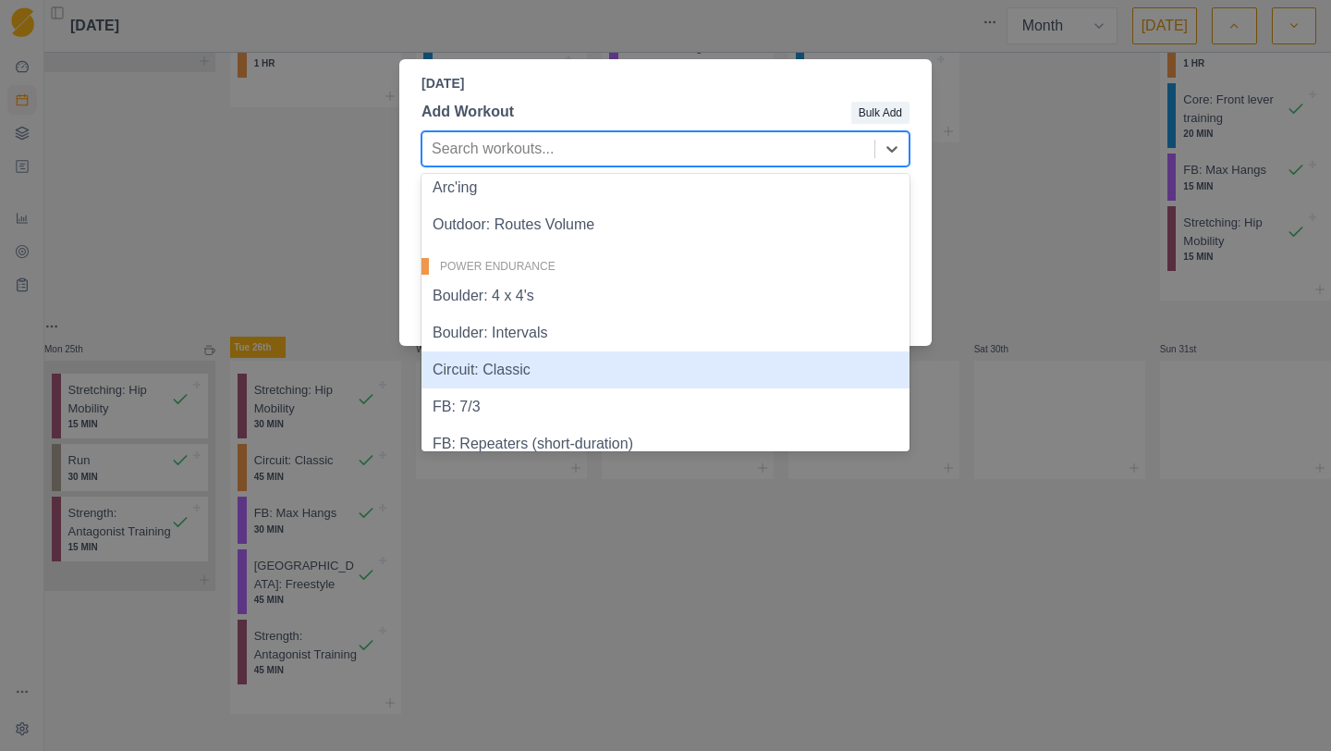
scroll to position [698, 0]
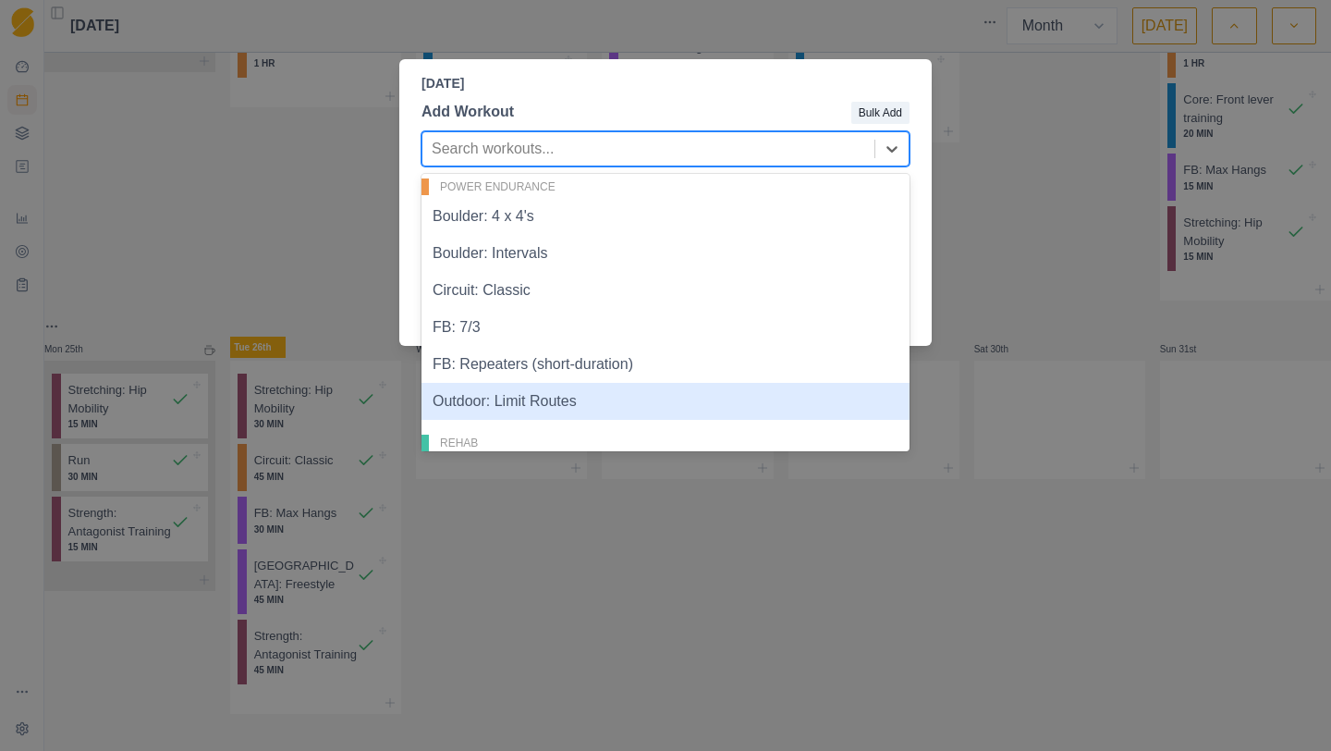
click at [529, 404] on div "Outdoor: Limit Routes" at bounding box center [666, 401] width 488 height 37
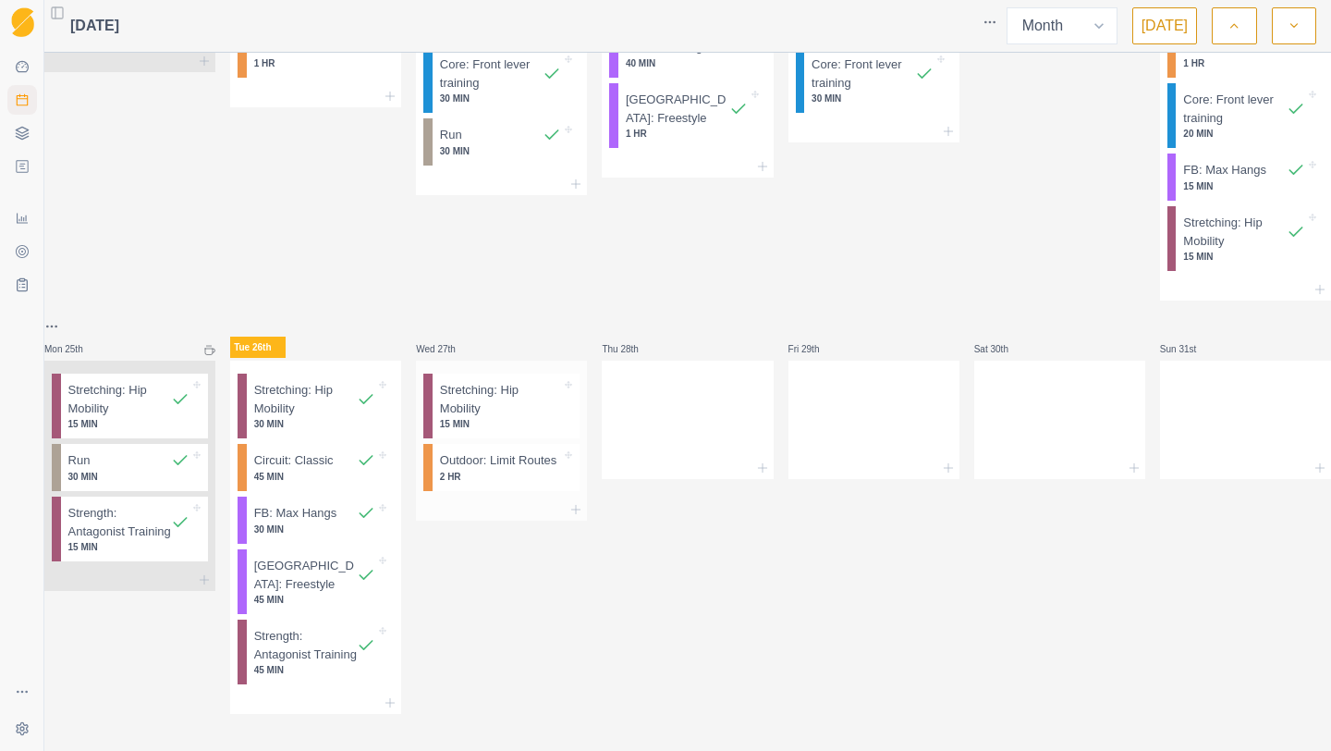
click at [502, 520] on div at bounding box center [501, 509] width 171 height 22
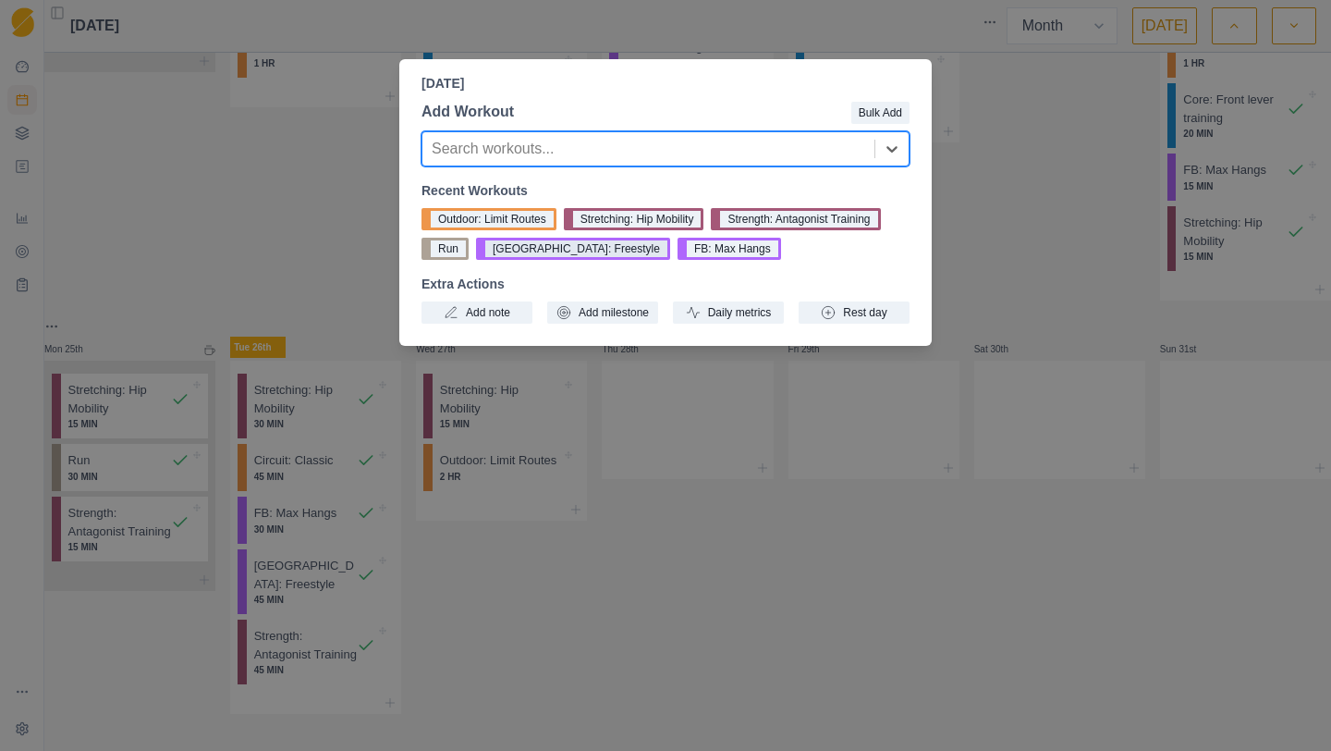
click at [553, 253] on button "[GEOGRAPHIC_DATA]: Freestyle" at bounding box center [573, 249] width 194 height 22
